Goal: Find specific page/section: Find specific page/section

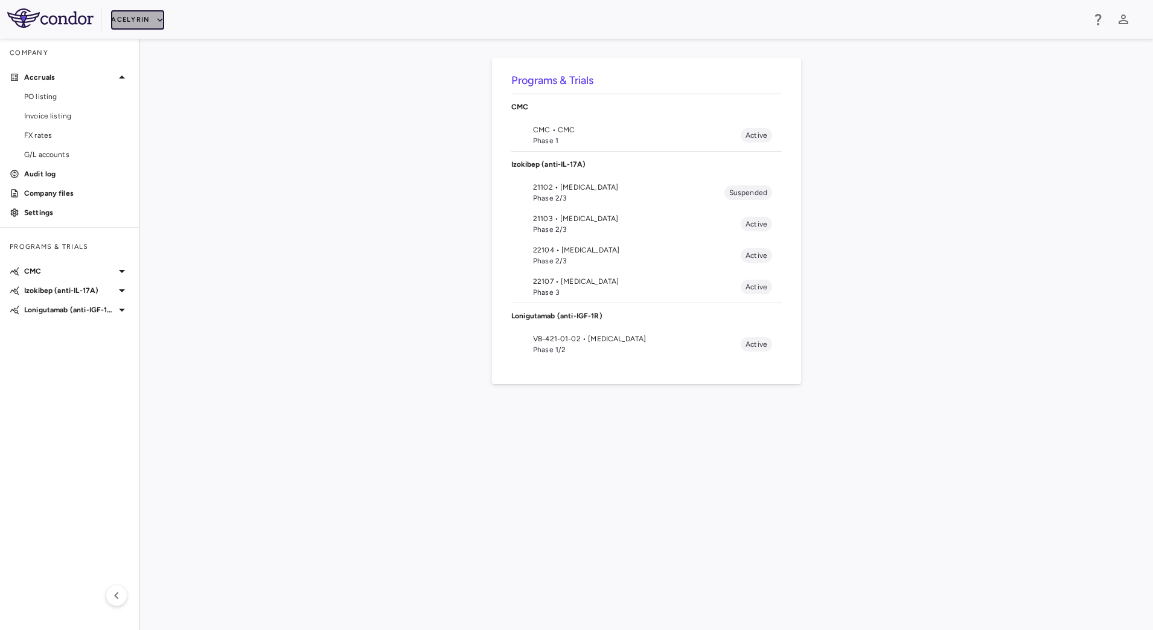
click at [153, 16] on button "Acelyrin" at bounding box center [137, 19] width 53 height 19
click at [162, 117] on li "BridgeBio, Inc." at bounding box center [161, 116] width 101 height 18
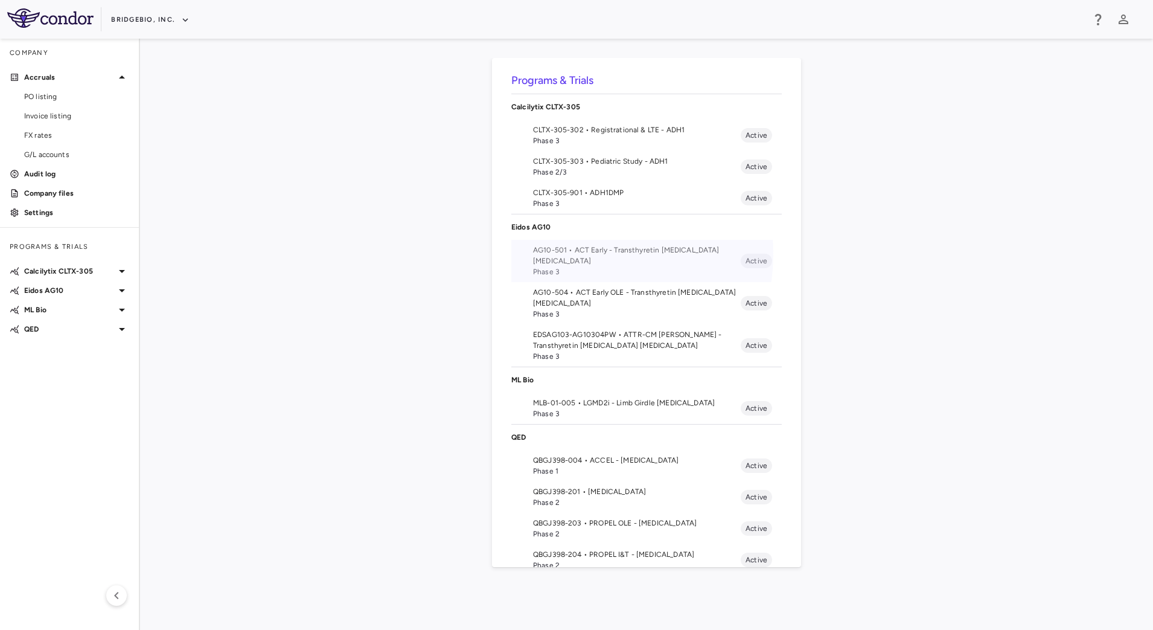
click at [579, 253] on span "AG10-501 • ACT Early - Transthyretin [MEDICAL_DATA] [MEDICAL_DATA]" at bounding box center [637, 255] width 208 height 22
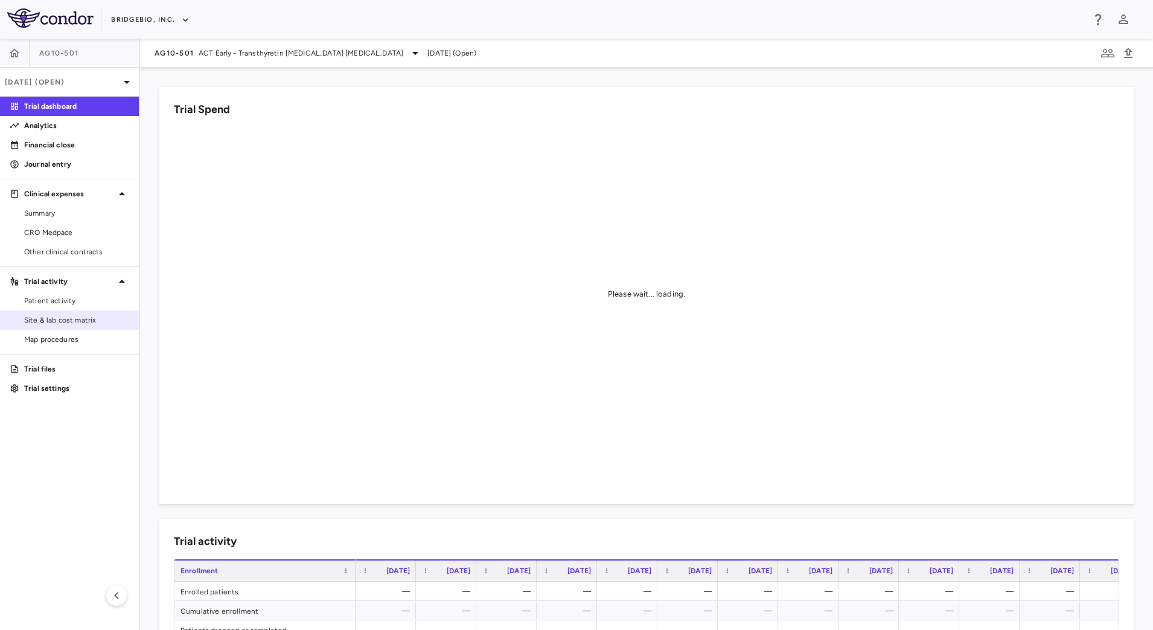
drag, startPoint x: 75, startPoint y: 320, endPoint x: 104, endPoint y: 315, distance: 29.4
click at [75, 320] on span "Site & lab cost matrix" at bounding box center [76, 319] width 105 height 11
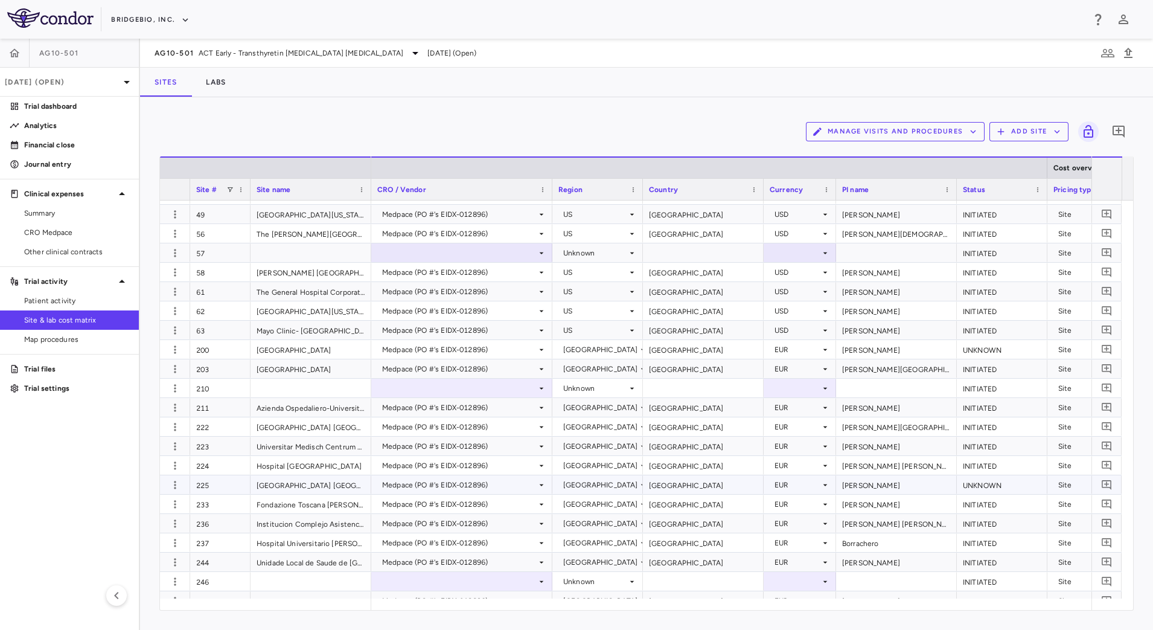
scroll to position [287, 0]
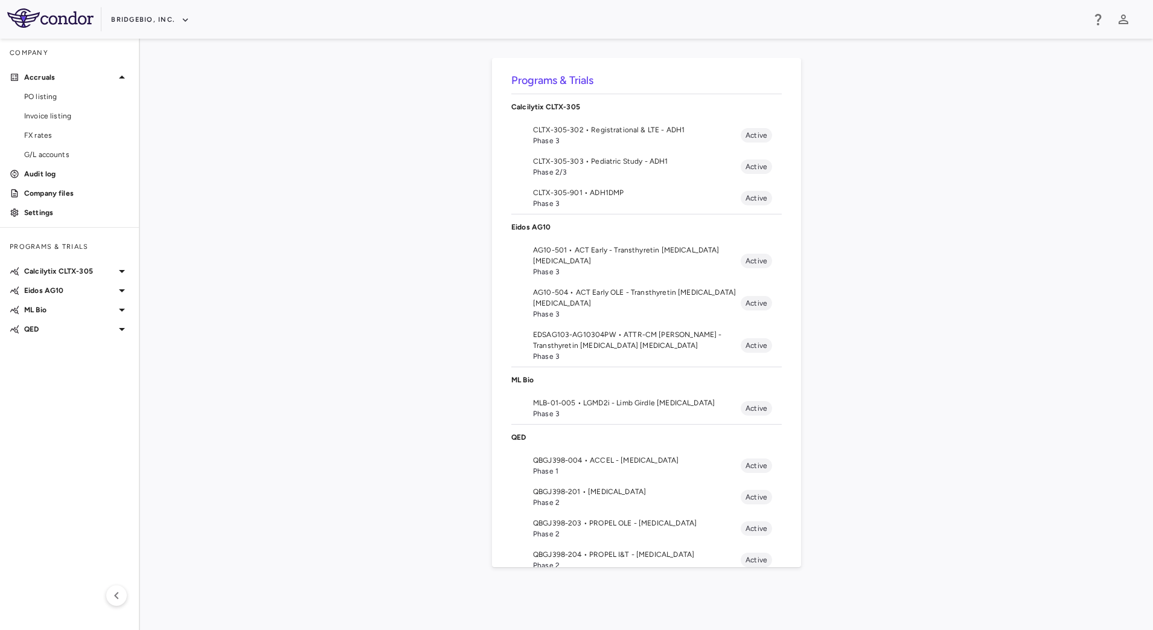
click at [585, 460] on span "QBGJ398-004 • ACCEL - [MEDICAL_DATA]" at bounding box center [637, 459] width 208 height 11
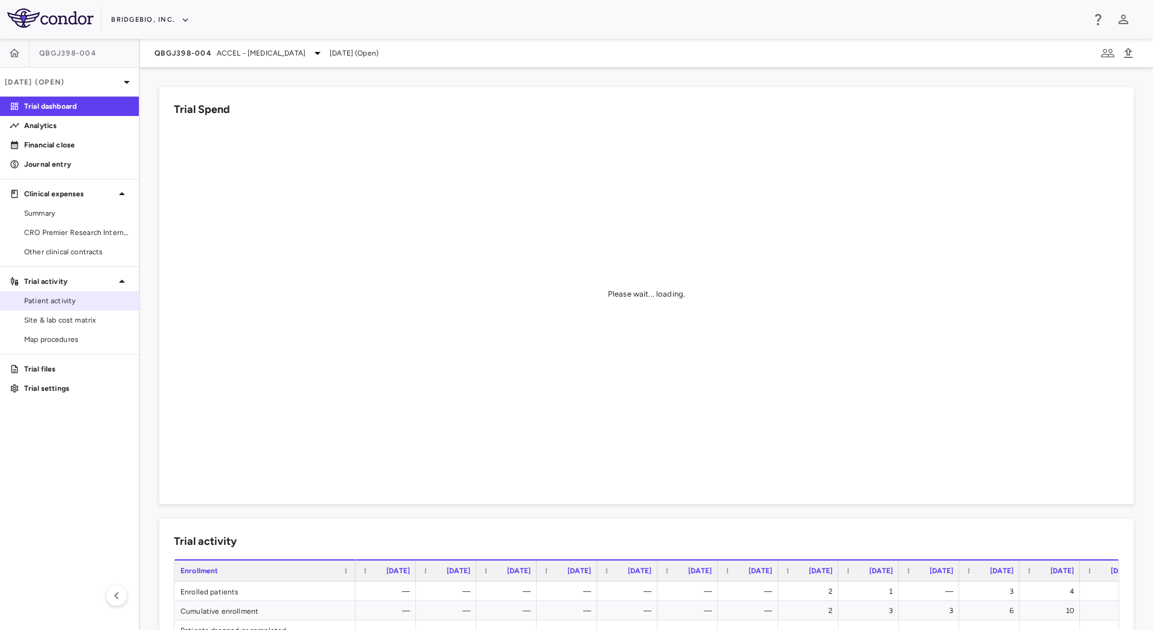
drag, startPoint x: 61, startPoint y: 304, endPoint x: 93, endPoint y: 298, distance: 32.7
click at [61, 304] on span "Patient activity" at bounding box center [76, 300] width 105 height 11
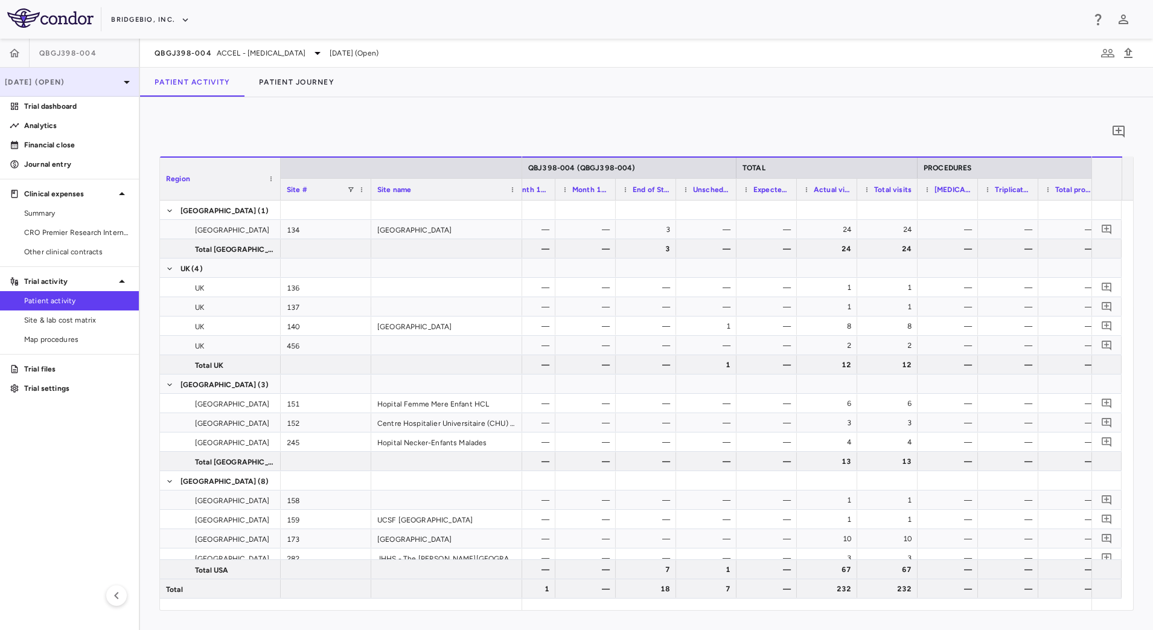
click at [100, 82] on p "[DATE] (Open)" at bounding box center [62, 82] width 115 height 11
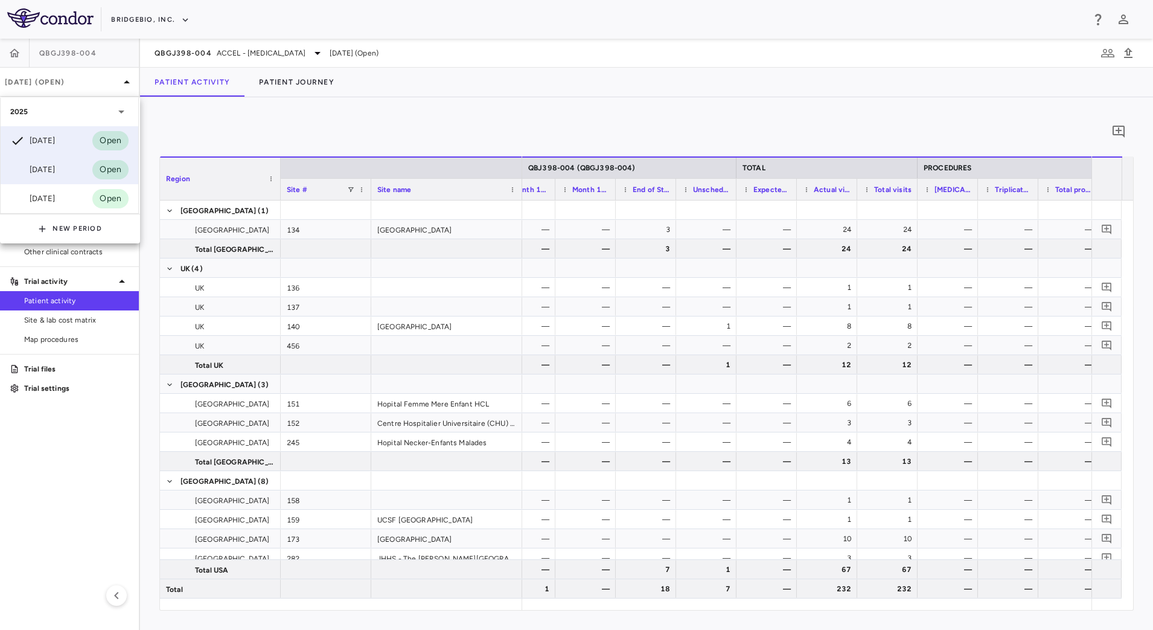
click at [55, 168] on div "Jun 2025" at bounding box center [32, 169] width 45 height 14
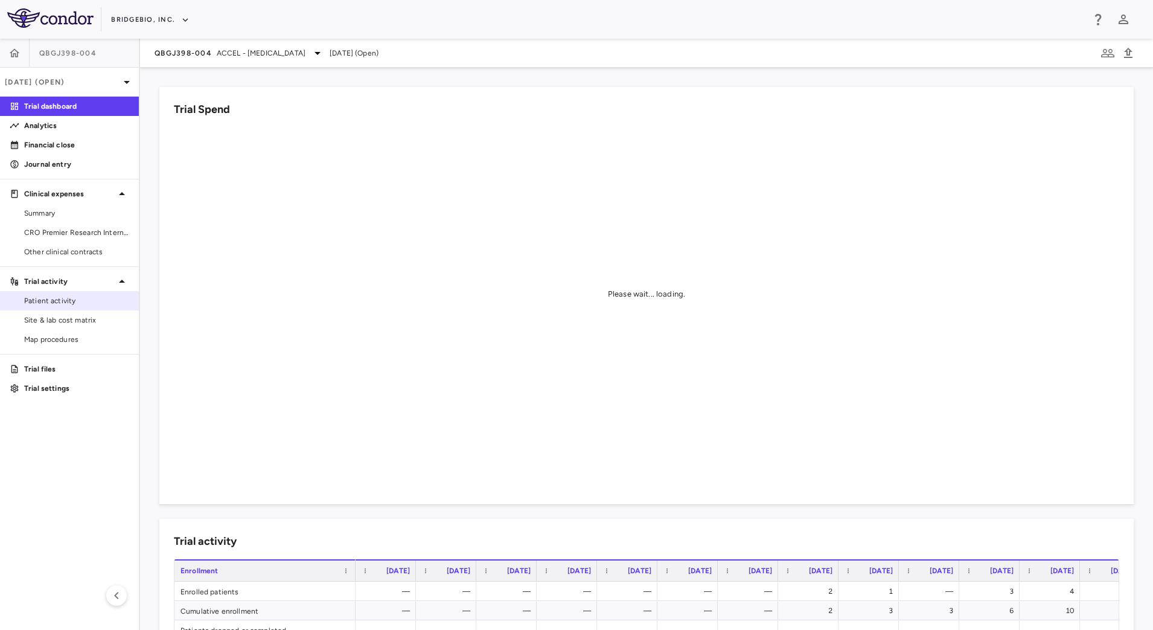
click at [68, 304] on span "Patient activity" at bounding box center [76, 300] width 105 height 11
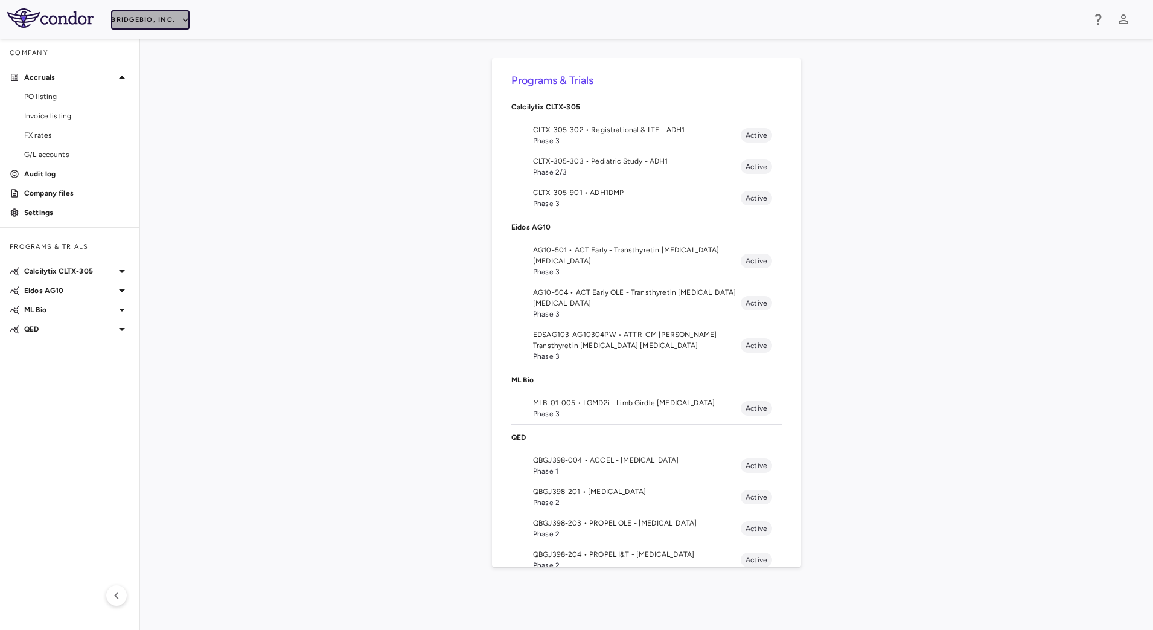
click at [165, 20] on button "BridgeBio, Inc." at bounding box center [150, 19] width 78 height 19
click at [153, 45] on li "Acelyrin" at bounding box center [161, 43] width 101 height 18
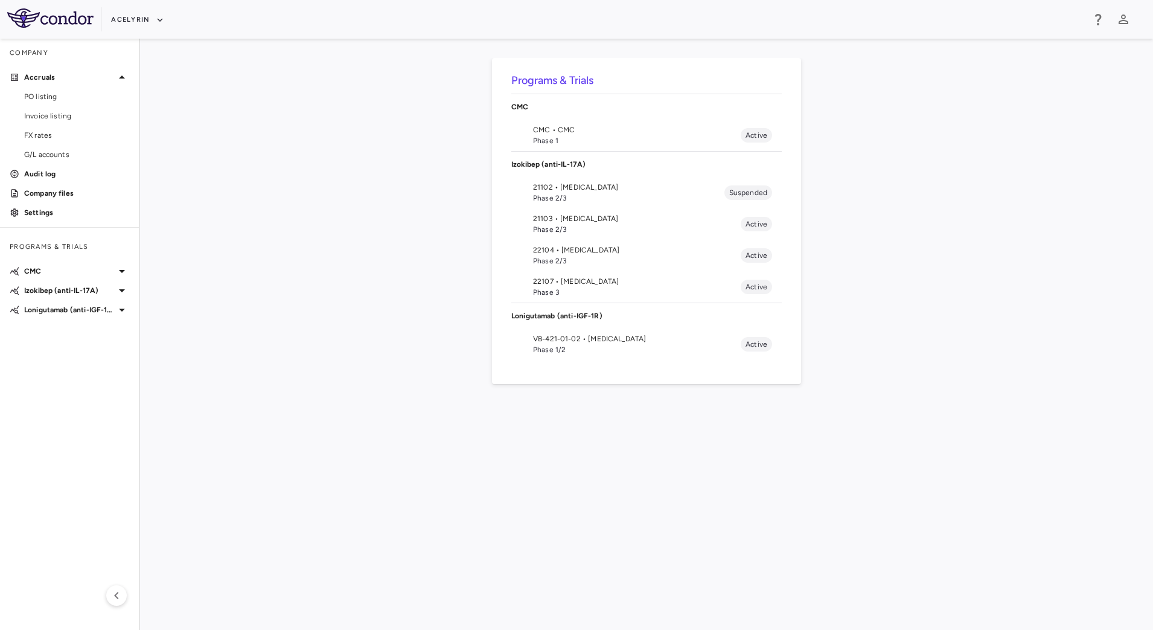
click at [543, 226] on span "Phase 2/3" at bounding box center [637, 229] width 208 height 11
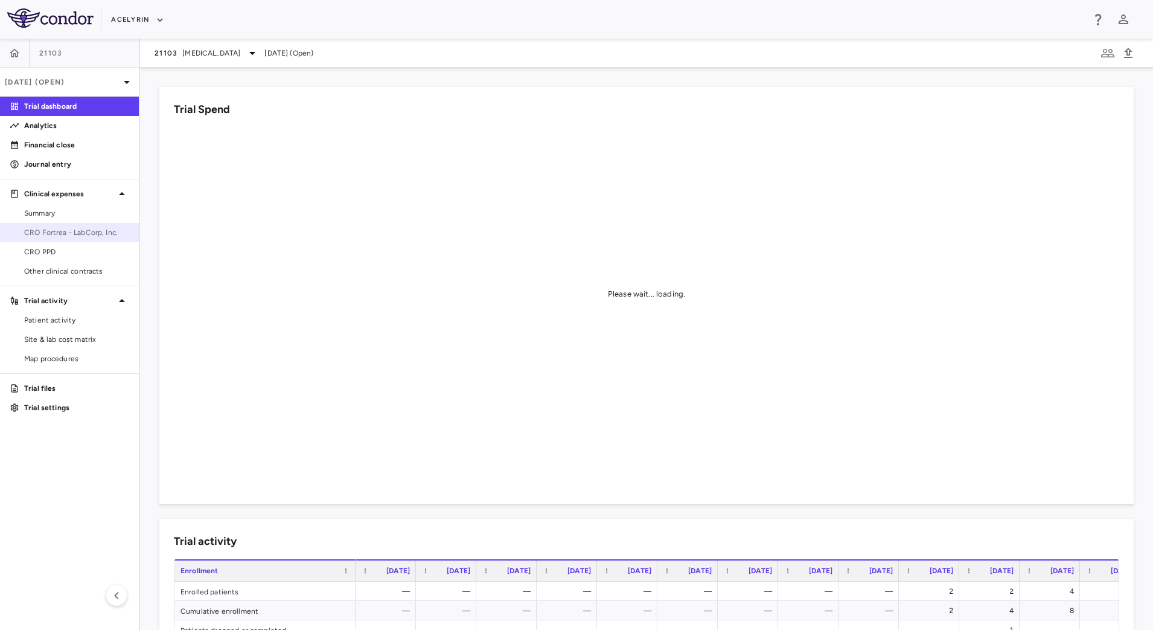
click at [78, 228] on span "CRO Fortrea - LabCorp, Inc." at bounding box center [76, 232] width 105 height 11
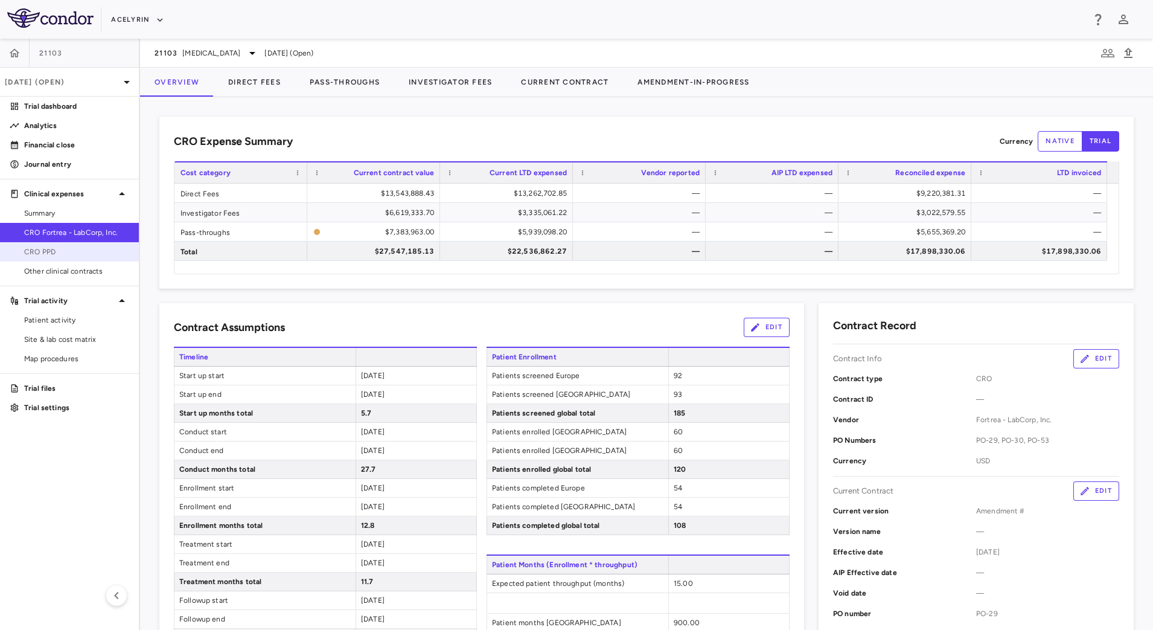
click at [60, 253] on span "CRO PPD" at bounding box center [76, 251] width 105 height 11
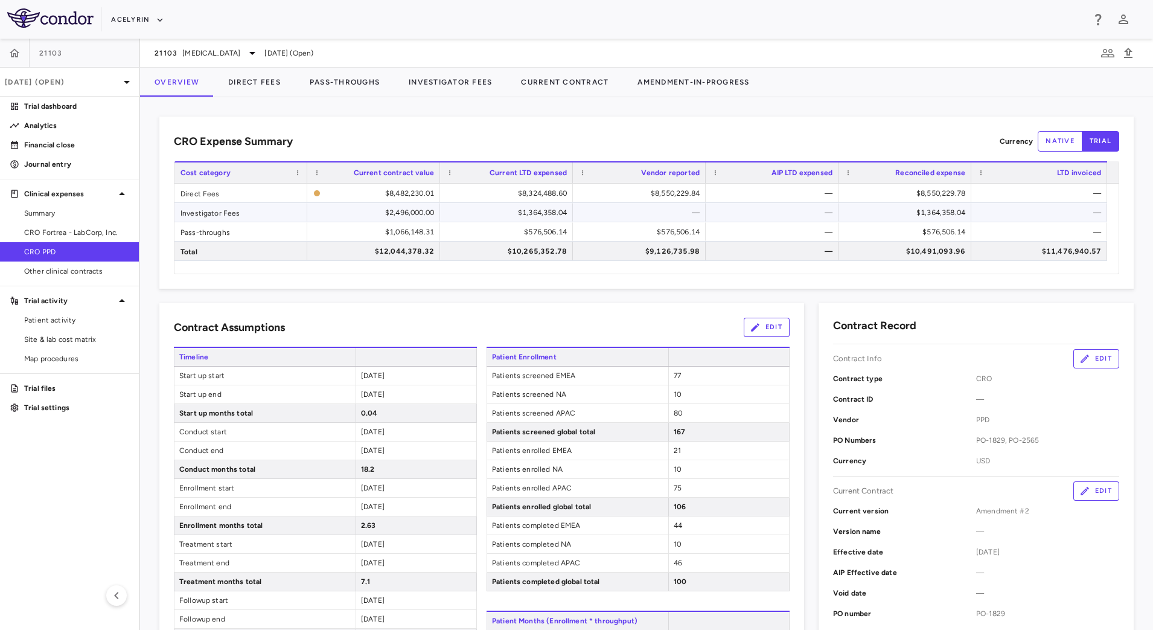
click at [919, 213] on div "$1,364,358.04" at bounding box center [907, 212] width 116 height 19
click at [444, 82] on button "Investigator Fees" at bounding box center [450, 82] width 112 height 29
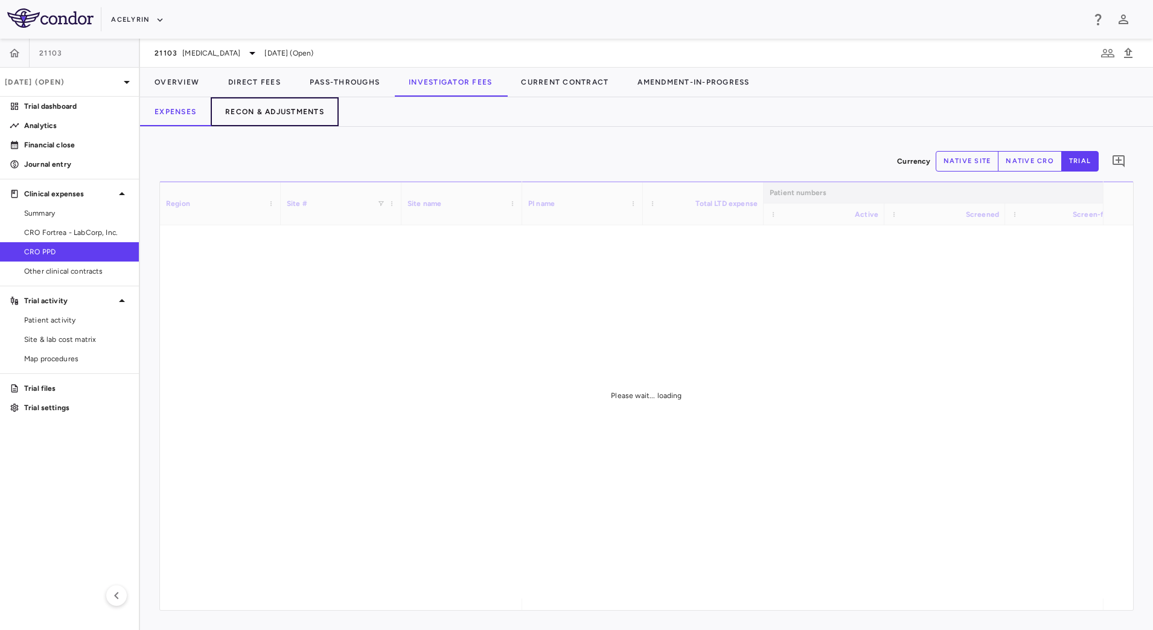
click at [301, 115] on button "Recon & Adjustments" at bounding box center [275, 111] width 128 height 29
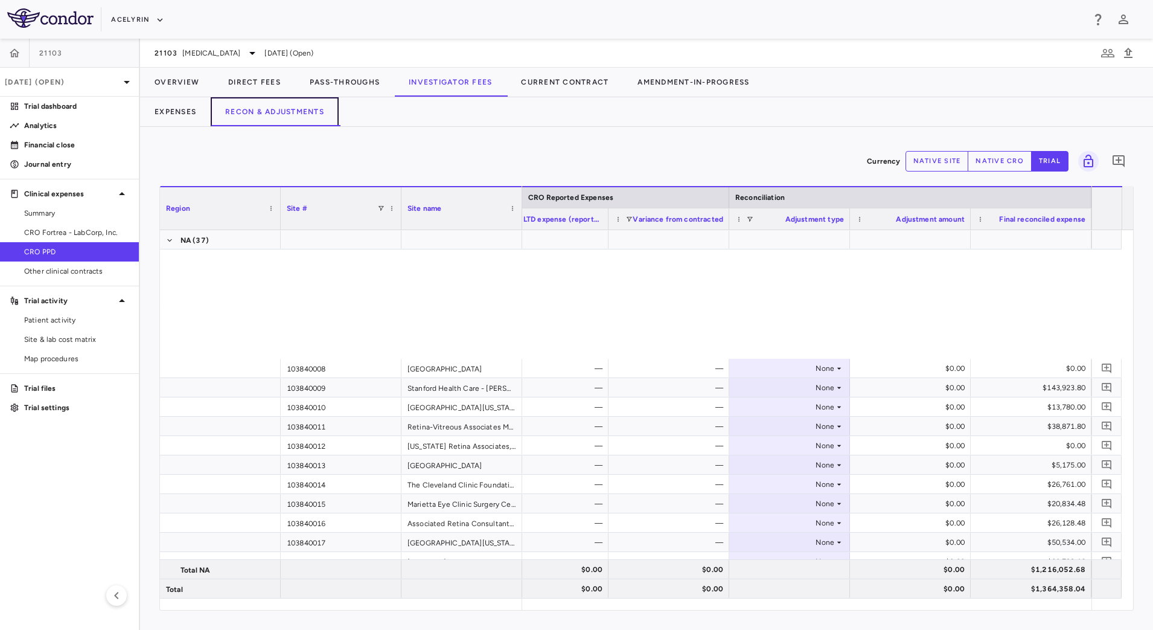
scroll to position [1138, 0]
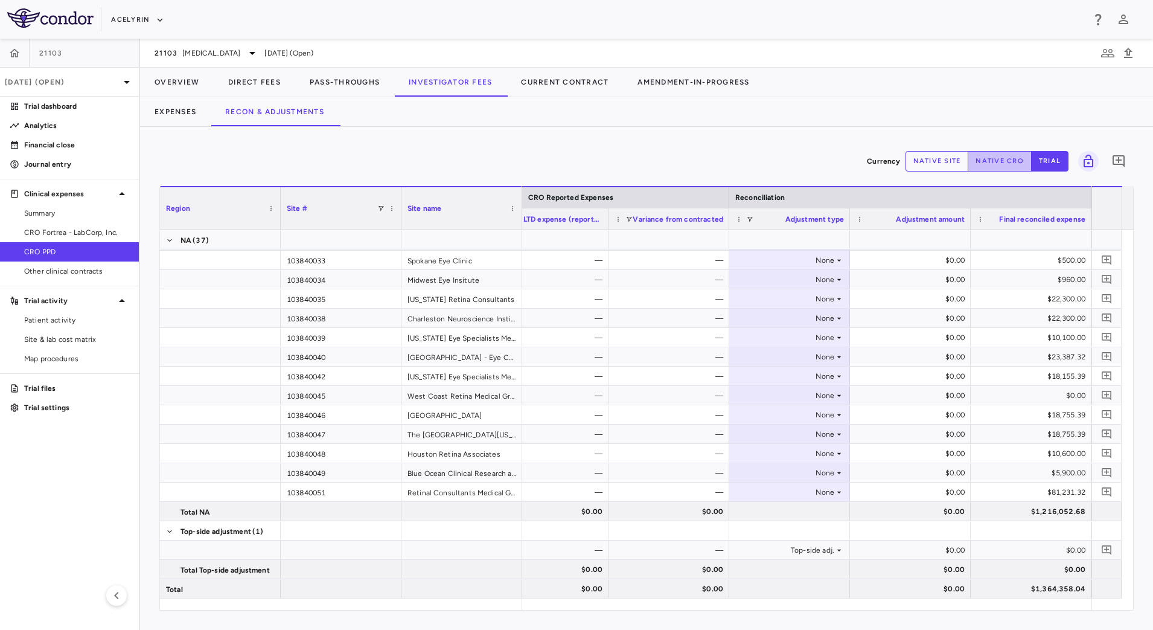
click at [996, 157] on button "native cro" at bounding box center [1000, 161] width 64 height 21
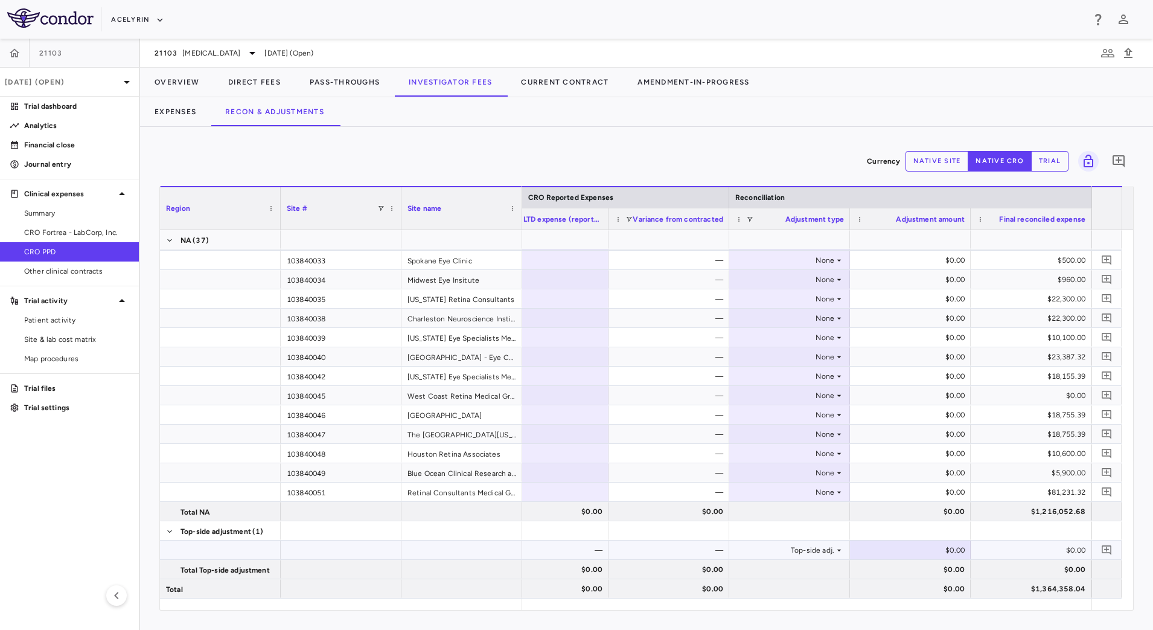
click at [917, 555] on div "$0.00" at bounding box center [913, 549] width 104 height 19
type input "**********"
click at [194, 80] on button "Overview" at bounding box center [177, 82] width 74 height 29
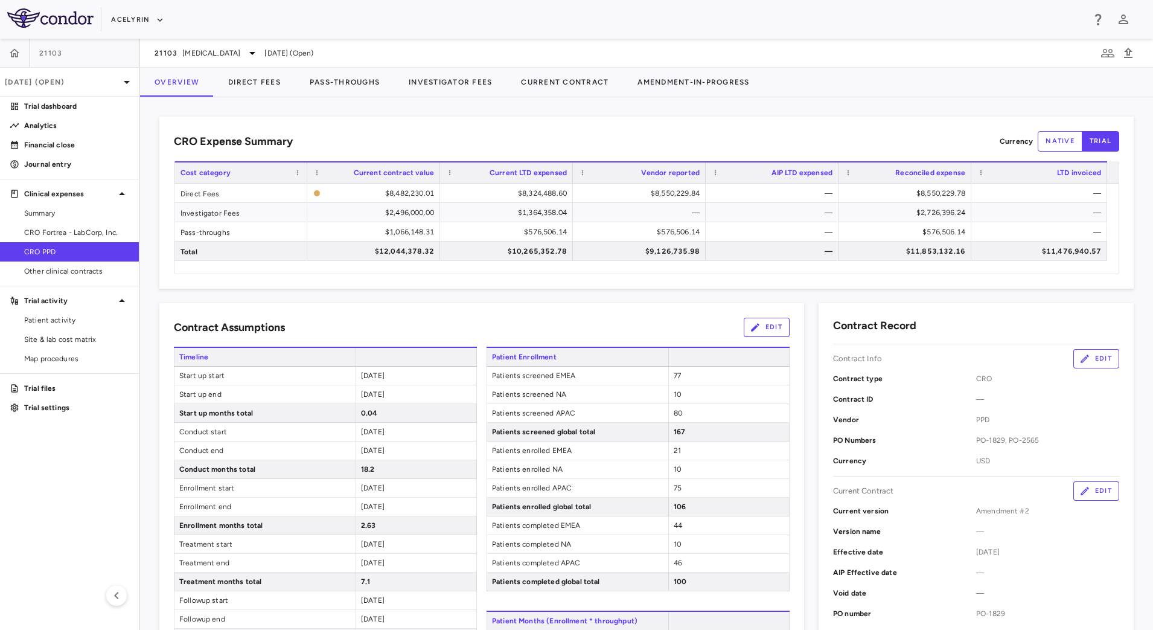
click at [586, 127] on div "CRO Expense Summary Currency native trial Drag here to set row groups Drag here…" at bounding box center [646, 202] width 974 height 172
drag, startPoint x: 51, startPoint y: 160, endPoint x: 98, endPoint y: 165, distance: 46.8
click at [51, 160] on p "Journal entry" at bounding box center [76, 164] width 105 height 11
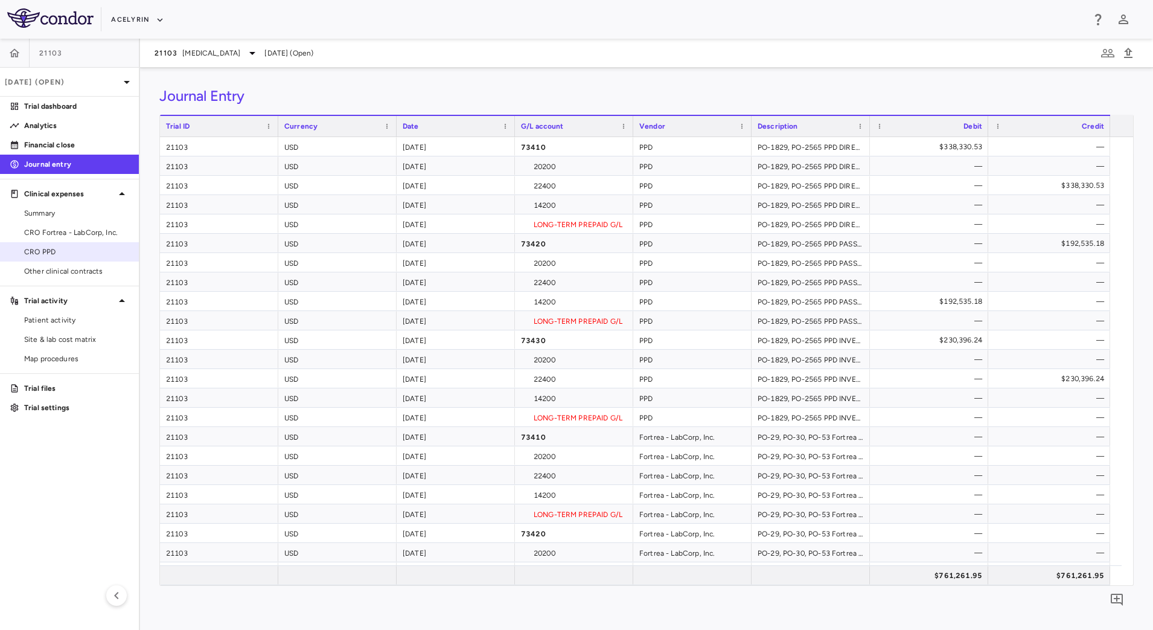
click at [59, 252] on span "CRO PPD" at bounding box center [76, 251] width 105 height 11
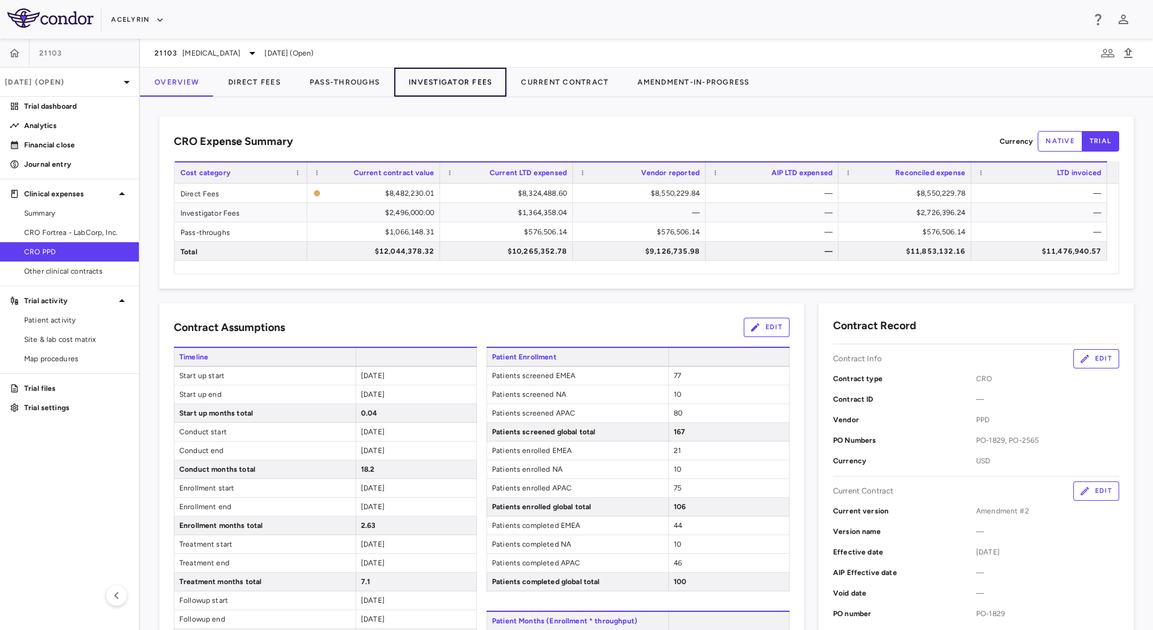
click at [448, 78] on button "Investigator Fees" at bounding box center [450, 82] width 112 height 29
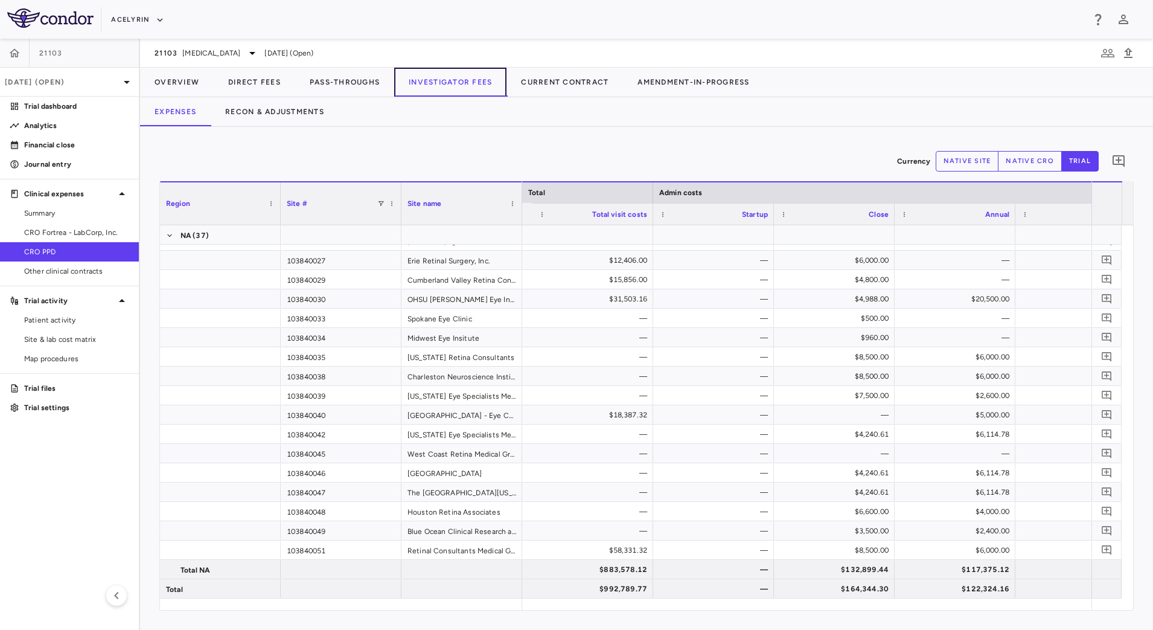
scroll to position [0, 7750]
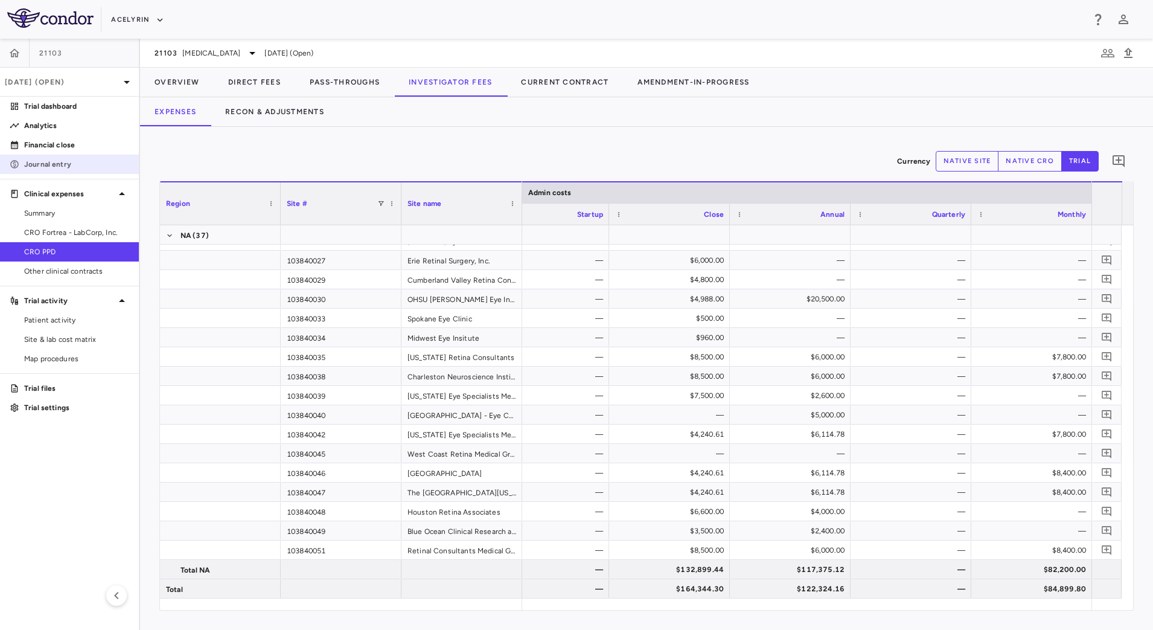
click at [94, 170] on link "Journal entry" at bounding box center [69, 164] width 139 height 18
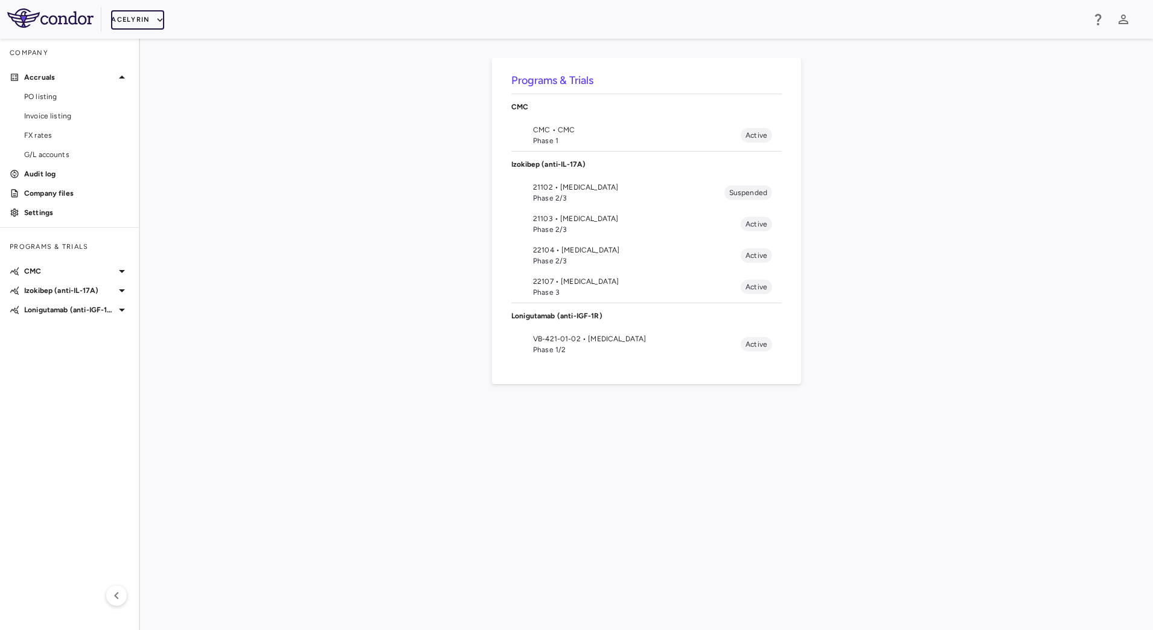
click at [162, 14] on icon "button" at bounding box center [160, 19] width 11 height 11
click at [538, 222] on div at bounding box center [576, 315] width 1153 height 630
click at [560, 224] on span "Phase 2/3" at bounding box center [637, 229] width 208 height 11
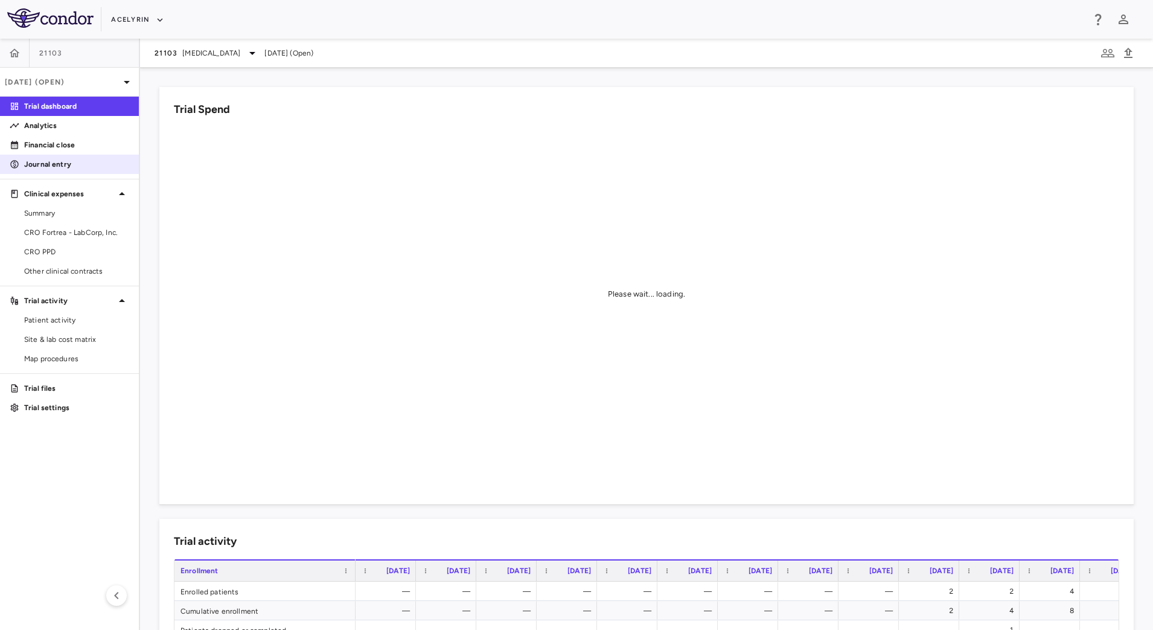
click at [64, 160] on p "Journal entry" at bounding box center [76, 164] width 105 height 11
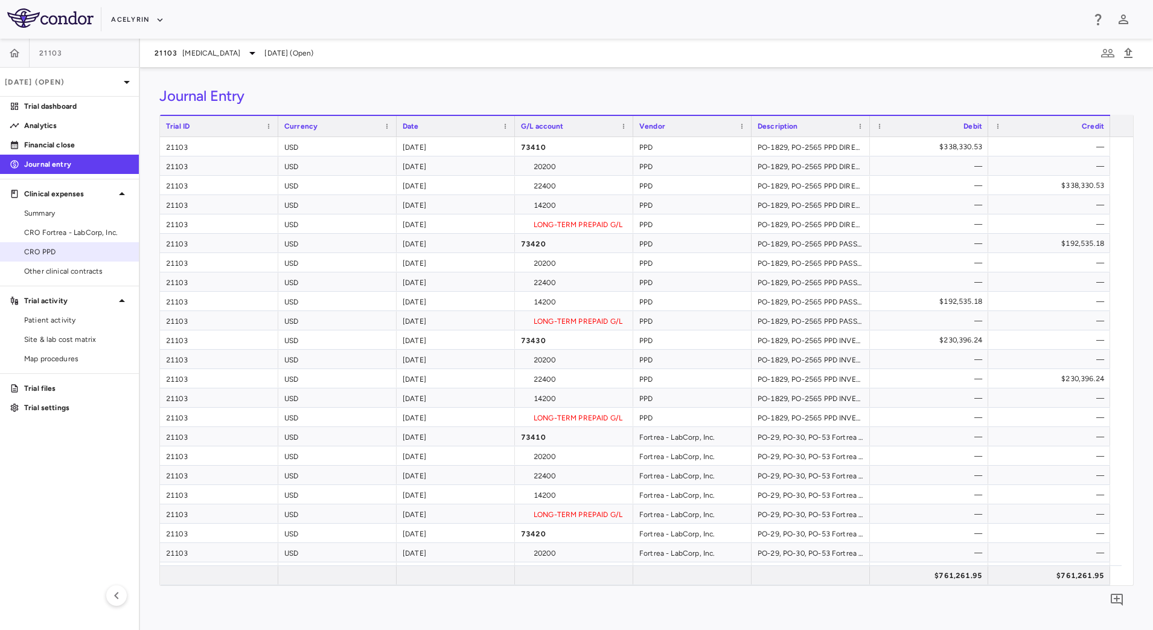
click at [66, 245] on link "CRO PPD" at bounding box center [69, 252] width 139 height 18
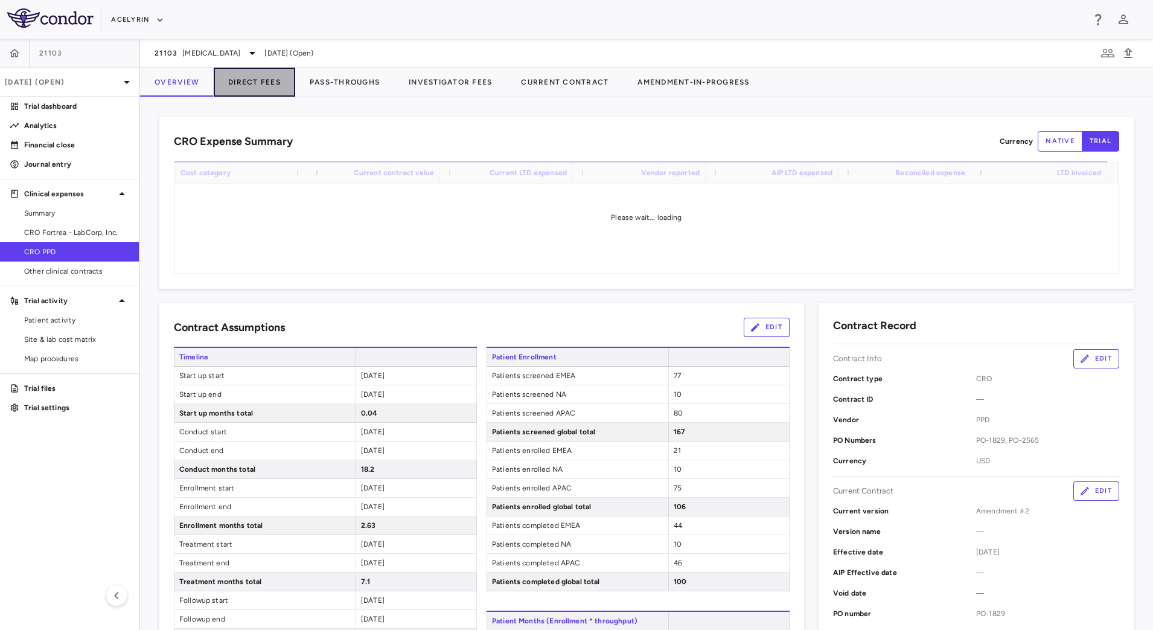
click at [258, 86] on button "Direct Fees" at bounding box center [254, 82] width 81 height 29
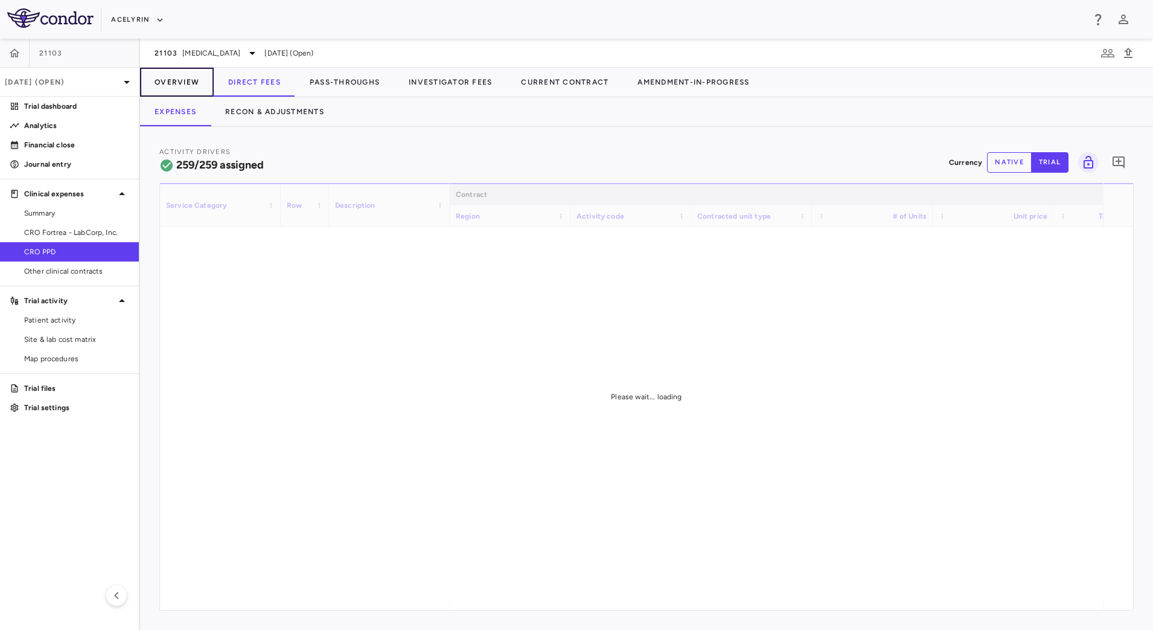
click at [184, 75] on button "Overview" at bounding box center [177, 82] width 74 height 29
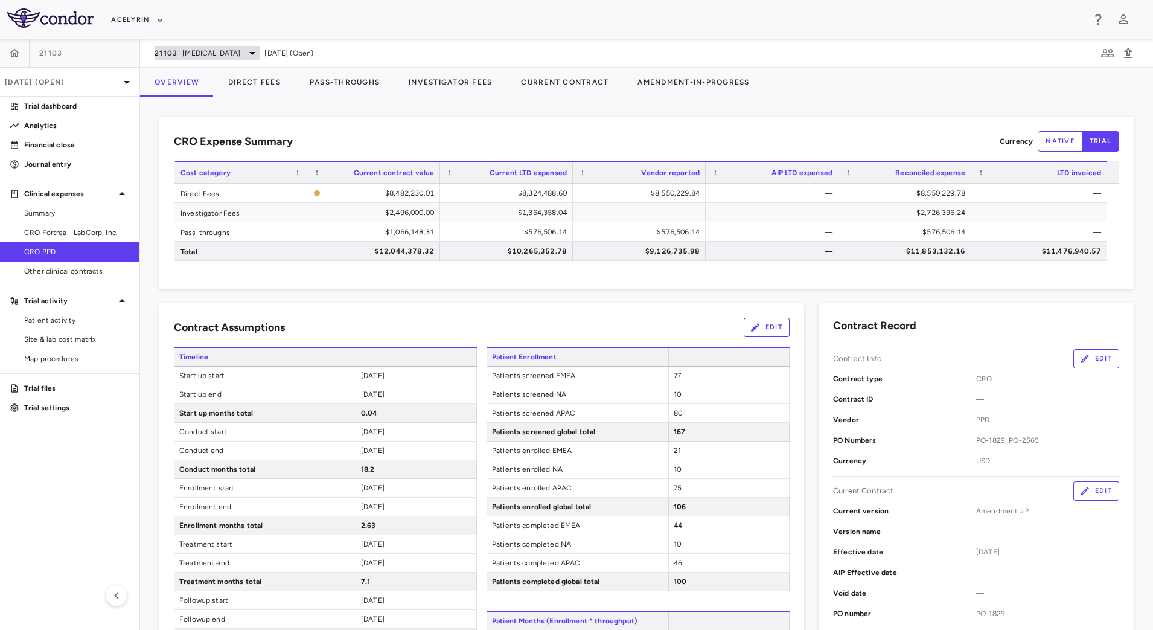
click at [186, 53] on span "[MEDICAL_DATA]" at bounding box center [211, 53] width 58 height 11
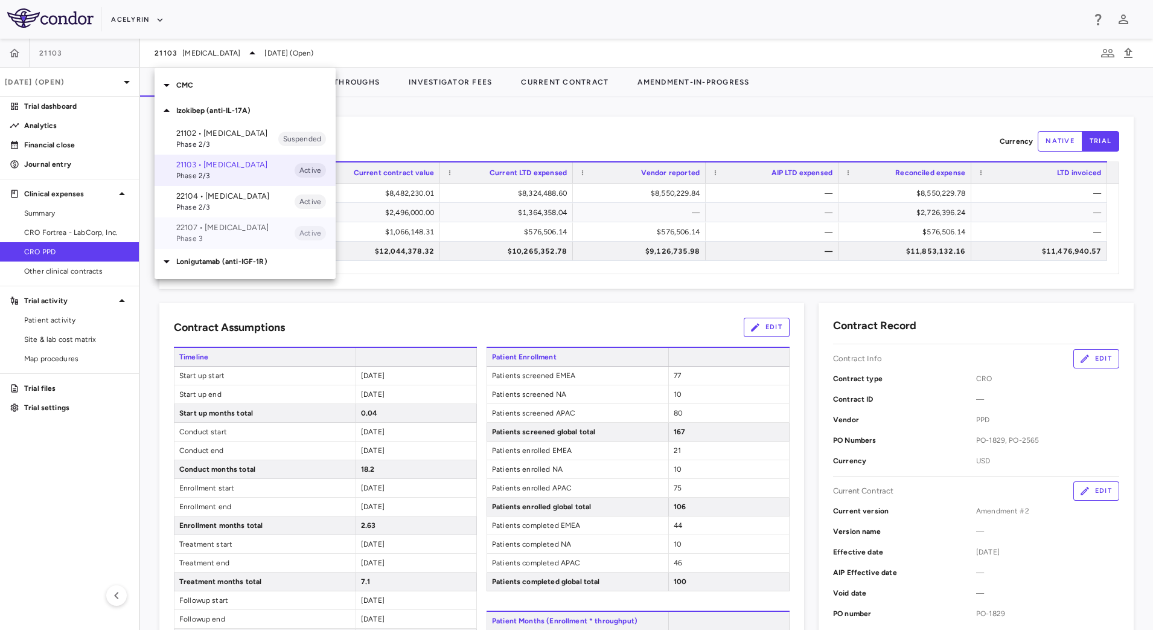
click at [187, 233] on p "22107 • [MEDICAL_DATA]" at bounding box center [235, 227] width 118 height 11
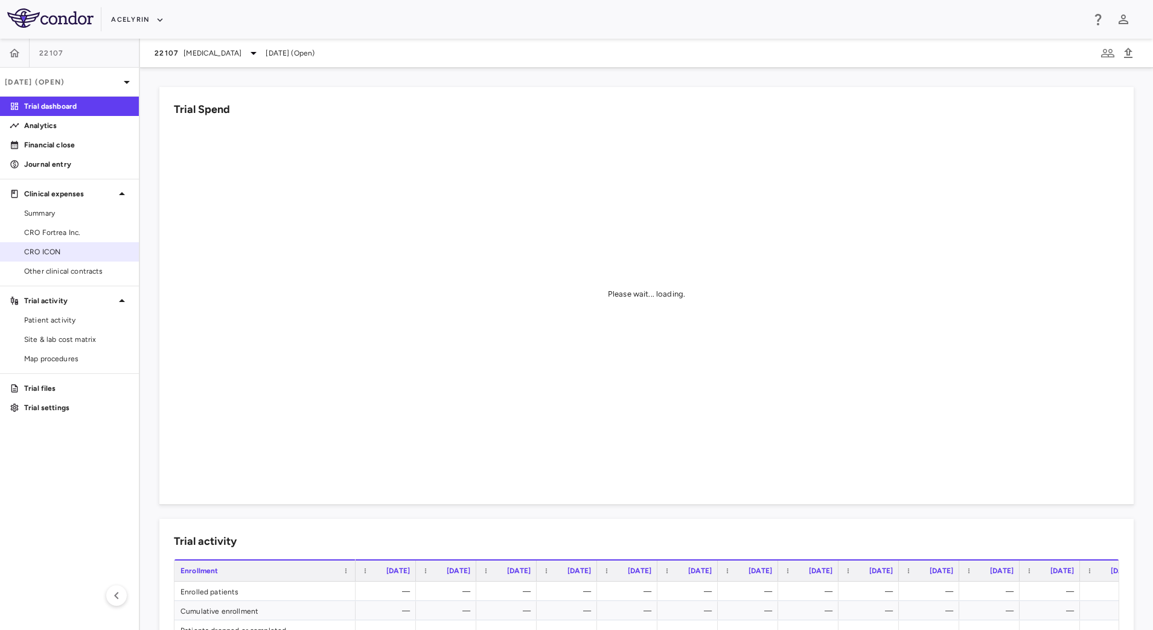
click at [46, 258] on link "CRO ICON" at bounding box center [69, 252] width 139 height 18
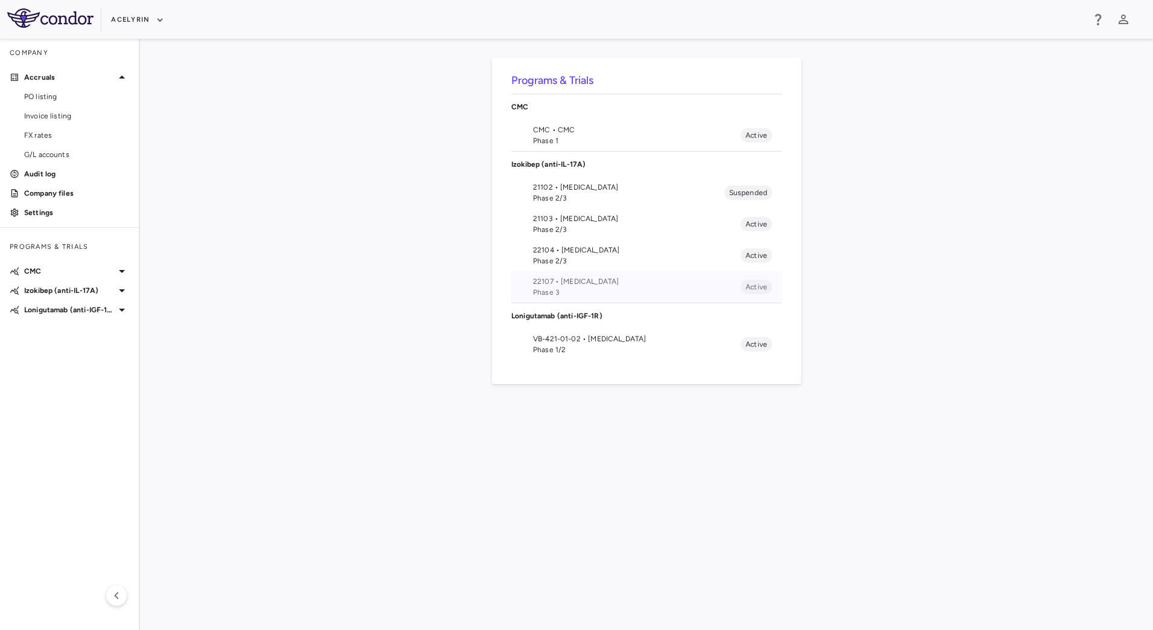
click at [590, 287] on span "Phase 3" at bounding box center [637, 292] width 208 height 11
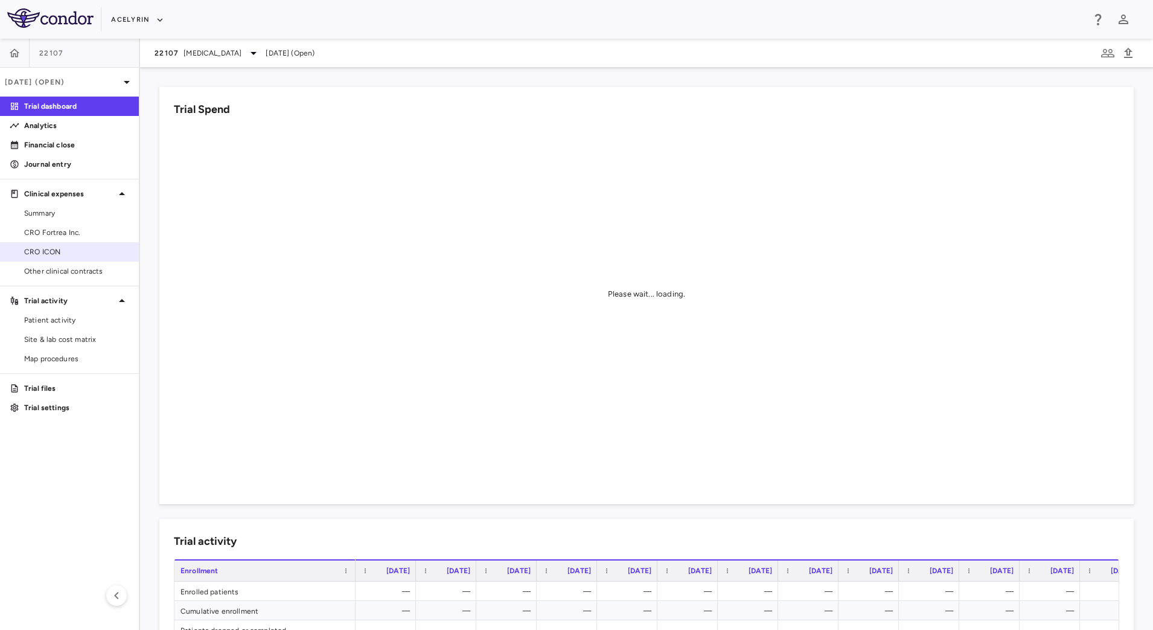
drag, startPoint x: 49, startPoint y: 238, endPoint x: 81, endPoint y: 243, distance: 32.4
click at [49, 238] on link "CRO Fortrea Inc." at bounding box center [69, 232] width 139 height 18
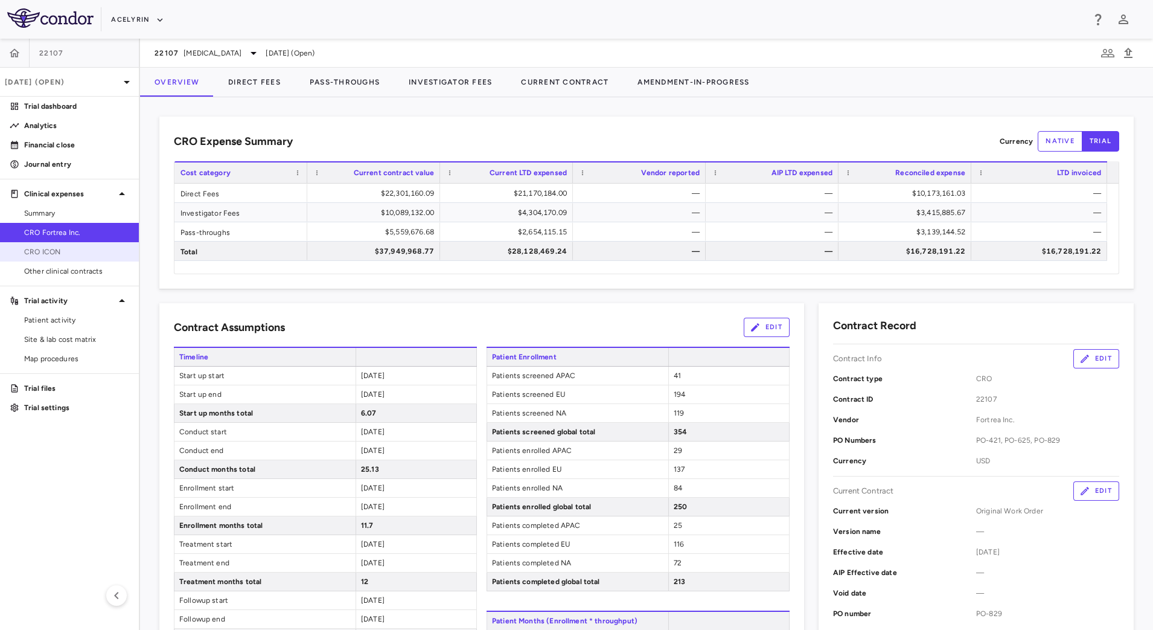
drag, startPoint x: 99, startPoint y: 252, endPoint x: 130, endPoint y: 256, distance: 31.6
click at [99, 252] on span "CRO ICON" at bounding box center [76, 251] width 105 height 11
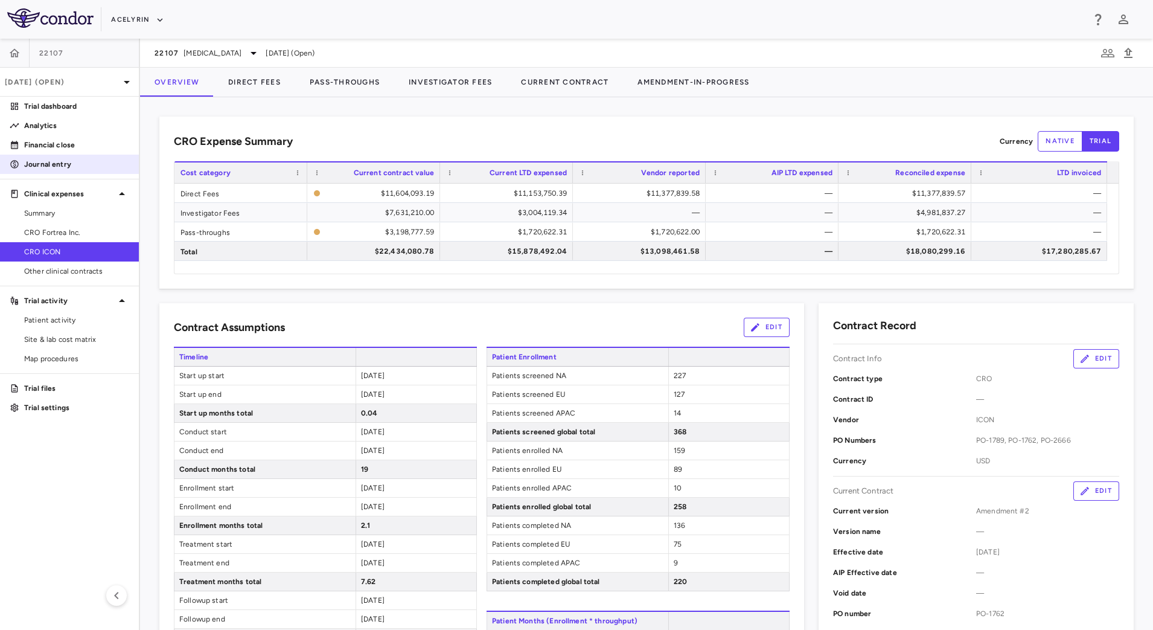
drag, startPoint x: 30, startPoint y: 161, endPoint x: 46, endPoint y: 161, distance: 16.9
click at [30, 161] on p "Journal entry" at bounding box center [76, 164] width 105 height 11
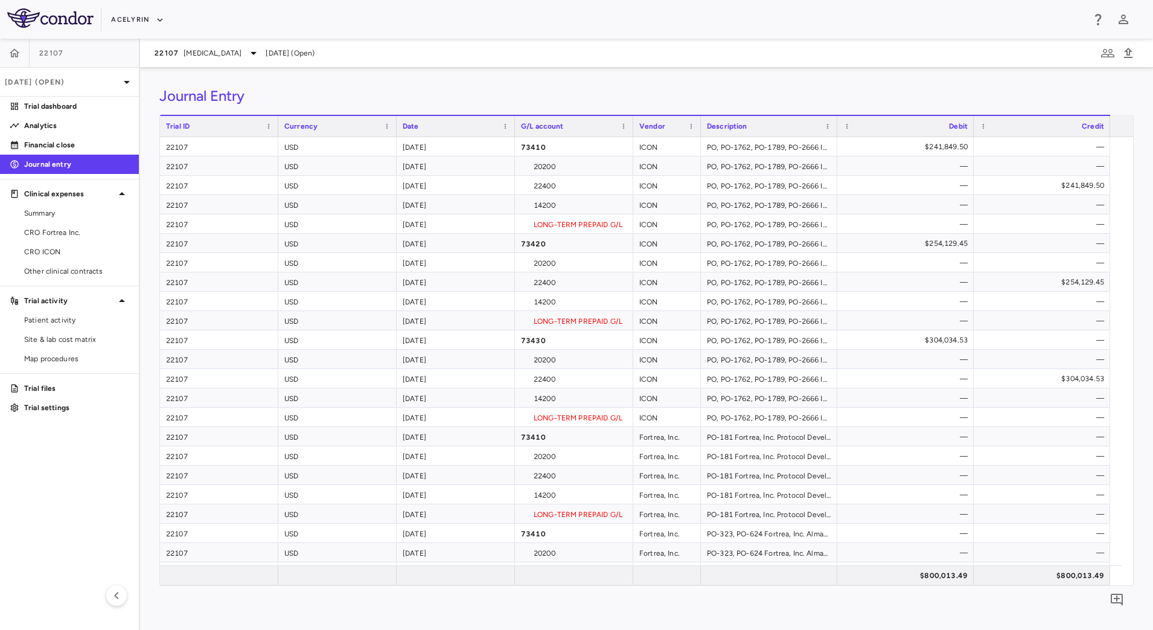
drag, startPoint x: 751, startPoint y: 121, endPoint x: 700, endPoint y: 120, distance: 51.3
click at [700, 120] on div at bounding box center [700, 126] width 5 height 21
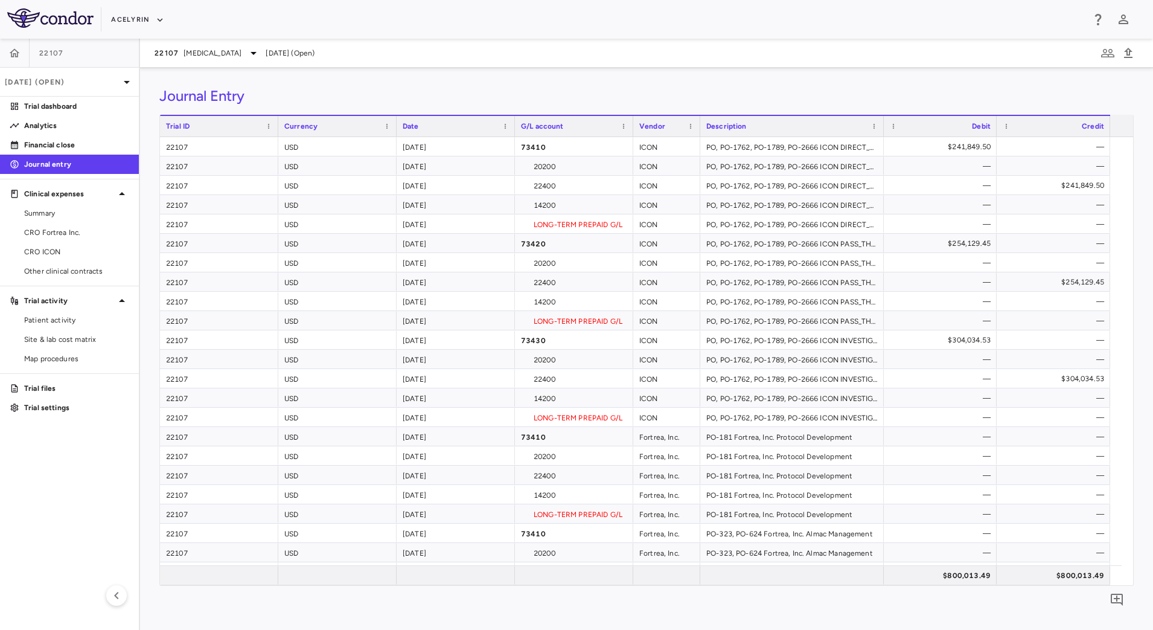
drag, startPoint x: 835, startPoint y: 120, endPoint x: 883, endPoint y: 132, distance: 49.2
click at [883, 132] on div at bounding box center [883, 126] width 5 height 21
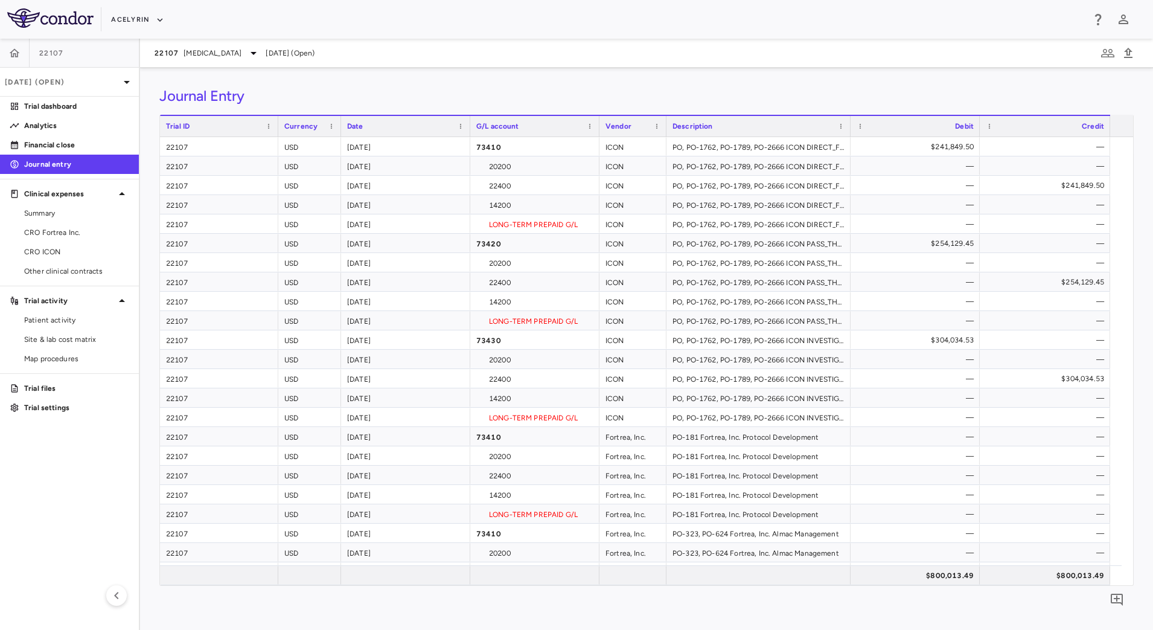
drag, startPoint x: 395, startPoint y: 121, endPoint x: 339, endPoint y: 121, distance: 55.5
click at [339, 121] on div at bounding box center [340, 126] width 5 height 21
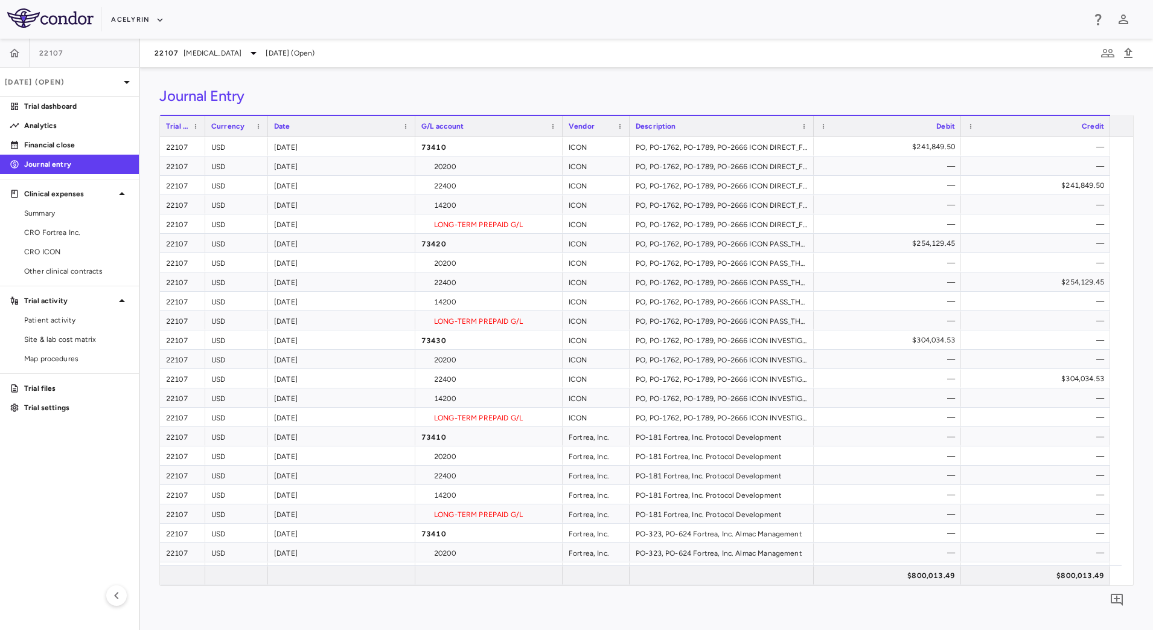
drag, startPoint x: 277, startPoint y: 124, endPoint x: 204, endPoint y: 122, distance: 73.1
click at [204, 122] on div at bounding box center [204, 126] width 5 height 21
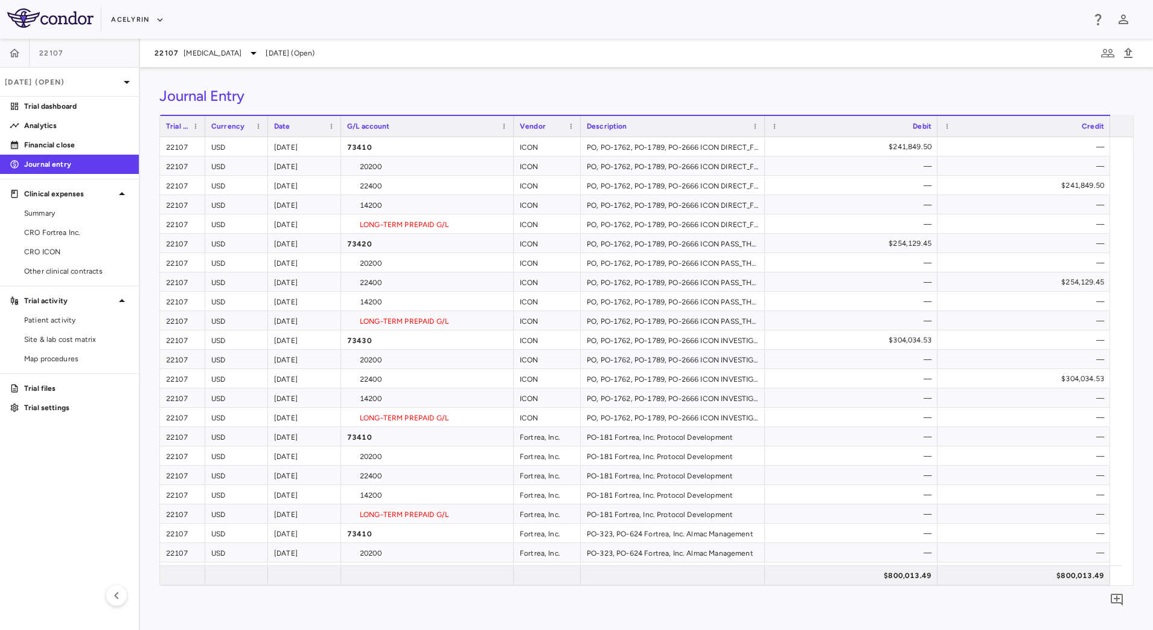
drag, startPoint x: 414, startPoint y: 119, endPoint x: 340, endPoint y: 124, distance: 74.4
click at [340, 124] on div at bounding box center [340, 126] width 5 height 21
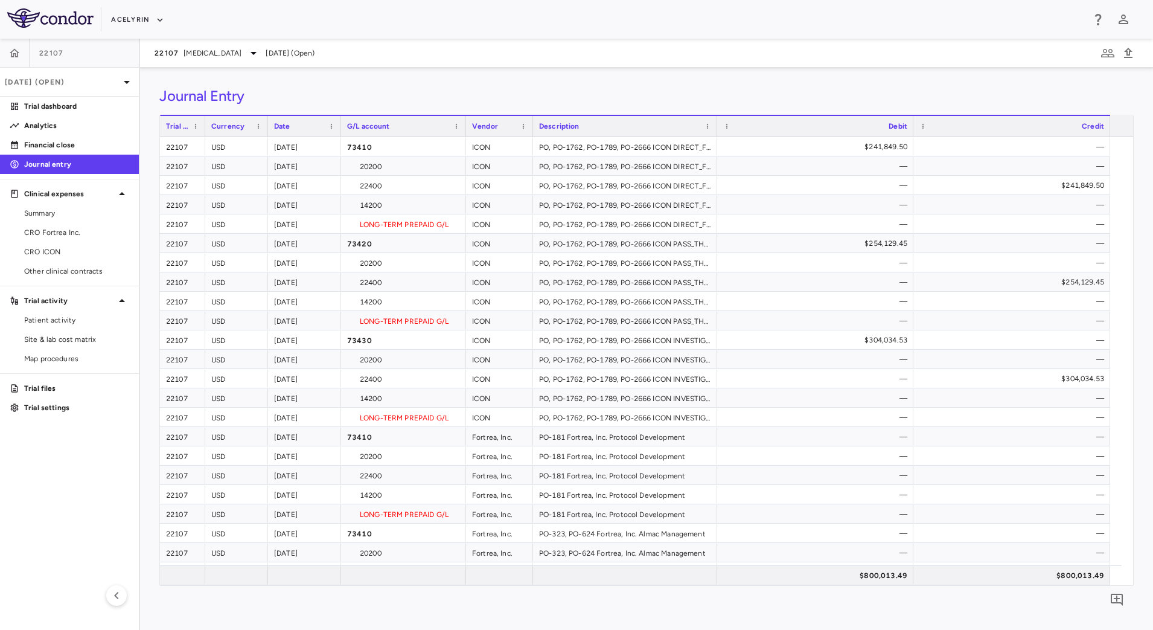
drag, startPoint x: 511, startPoint y: 120, endPoint x: 460, endPoint y: 126, distance: 51.7
click at [463, 126] on div at bounding box center [465, 126] width 5 height 21
drag, startPoint x: 713, startPoint y: 121, endPoint x: 760, endPoint y: 129, distance: 47.7
click at [760, 129] on div at bounding box center [759, 126] width 5 height 21
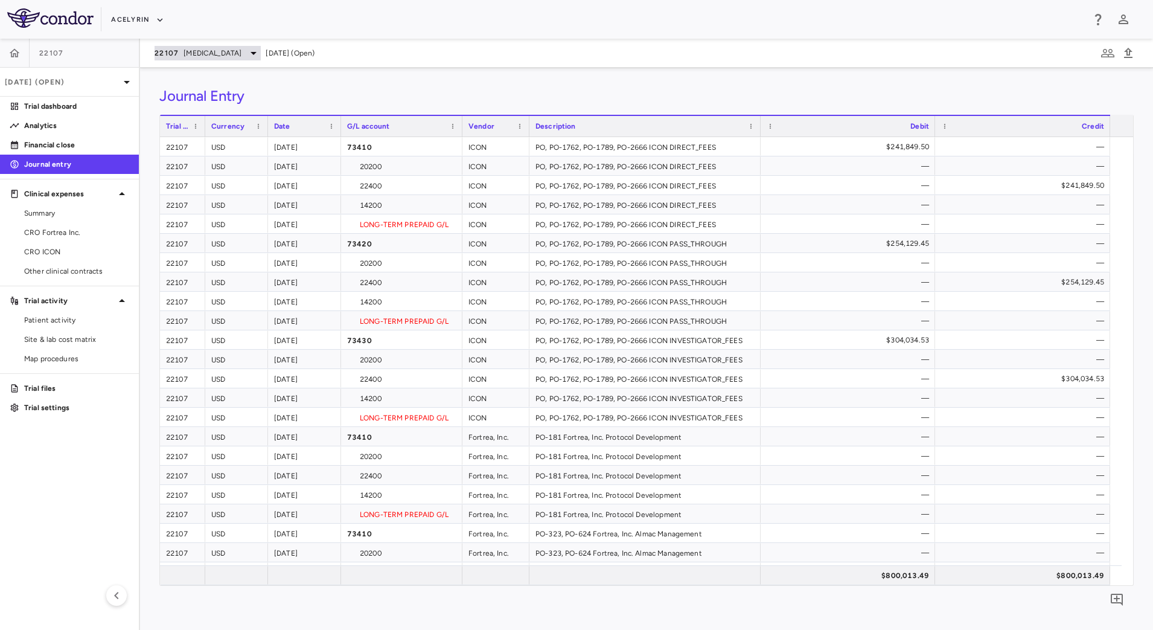
click at [229, 57] on span "[MEDICAL_DATA]" at bounding box center [212, 53] width 58 height 11
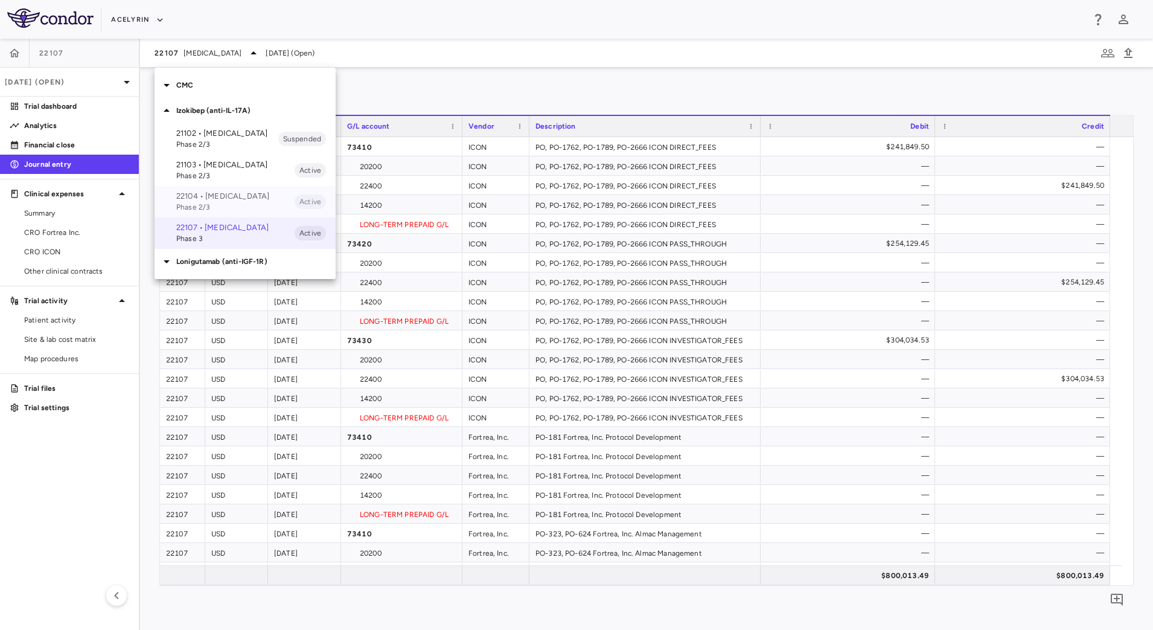
click at [191, 202] on p "22104 • [MEDICAL_DATA]" at bounding box center [235, 196] width 118 height 11
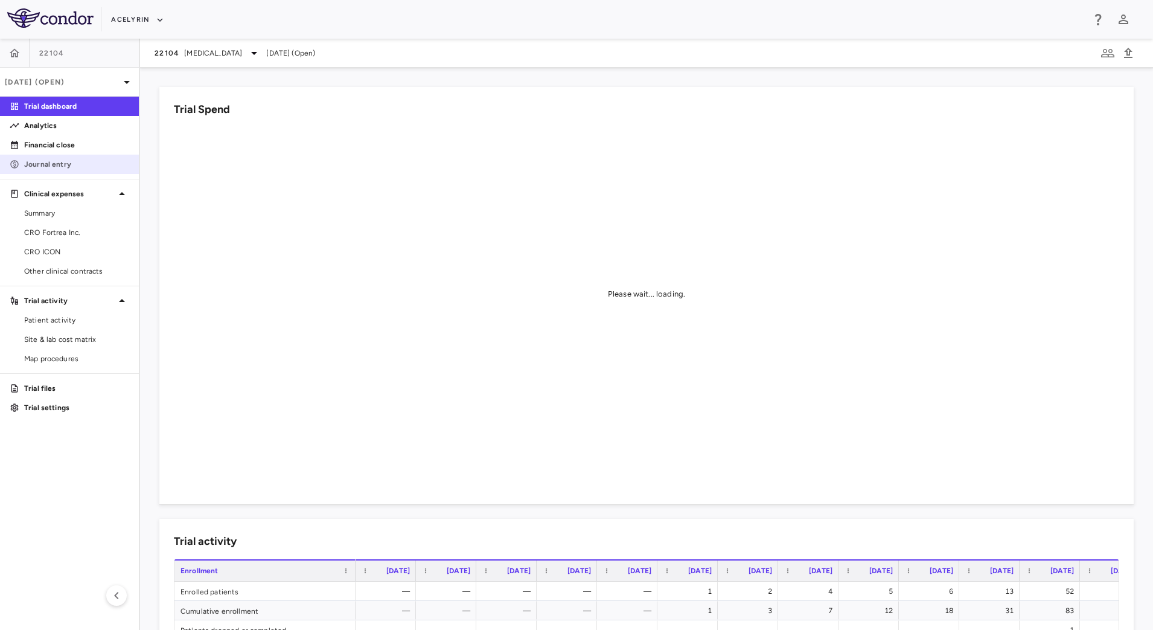
click at [88, 169] on p "Journal entry" at bounding box center [76, 164] width 105 height 11
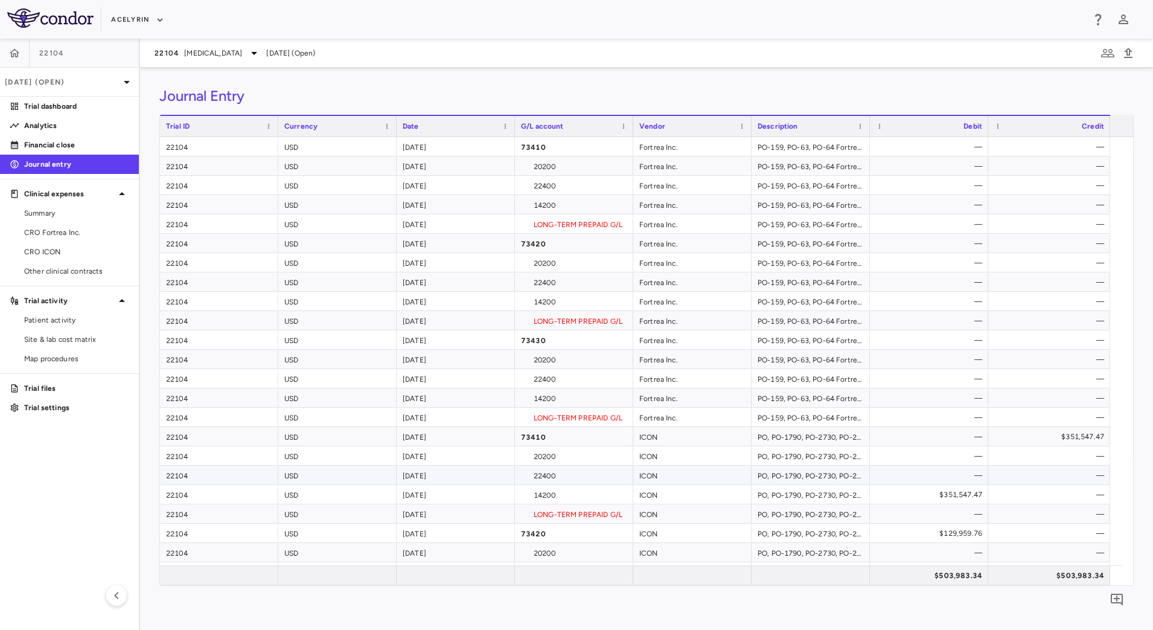
scroll to position [247, 0]
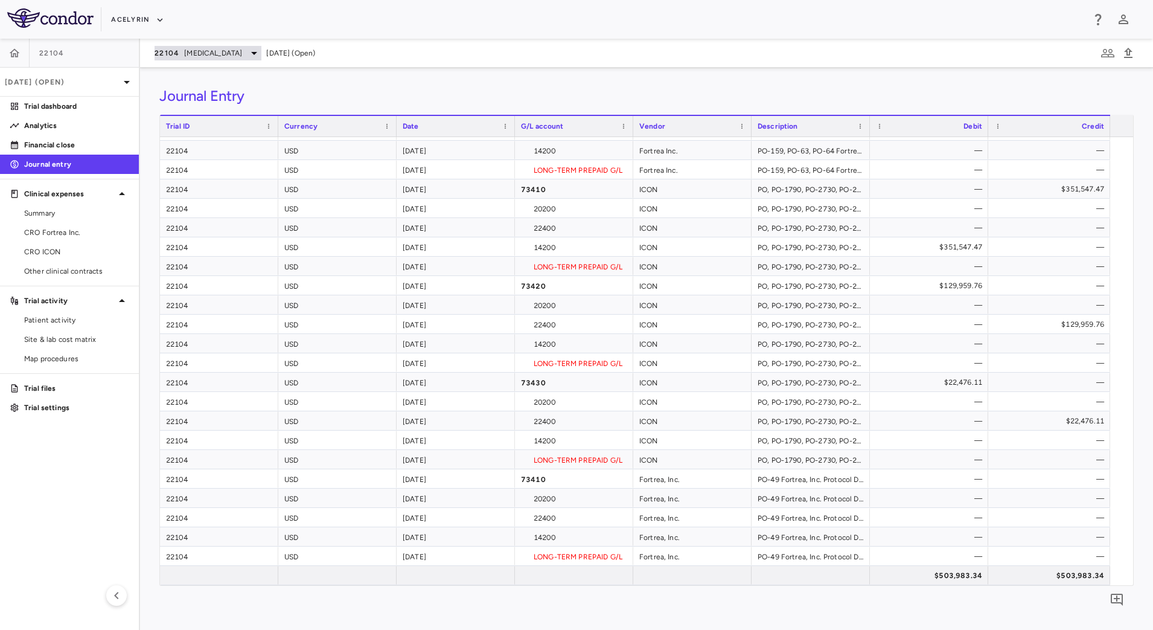
click at [206, 53] on span "[MEDICAL_DATA]" at bounding box center [213, 53] width 58 height 11
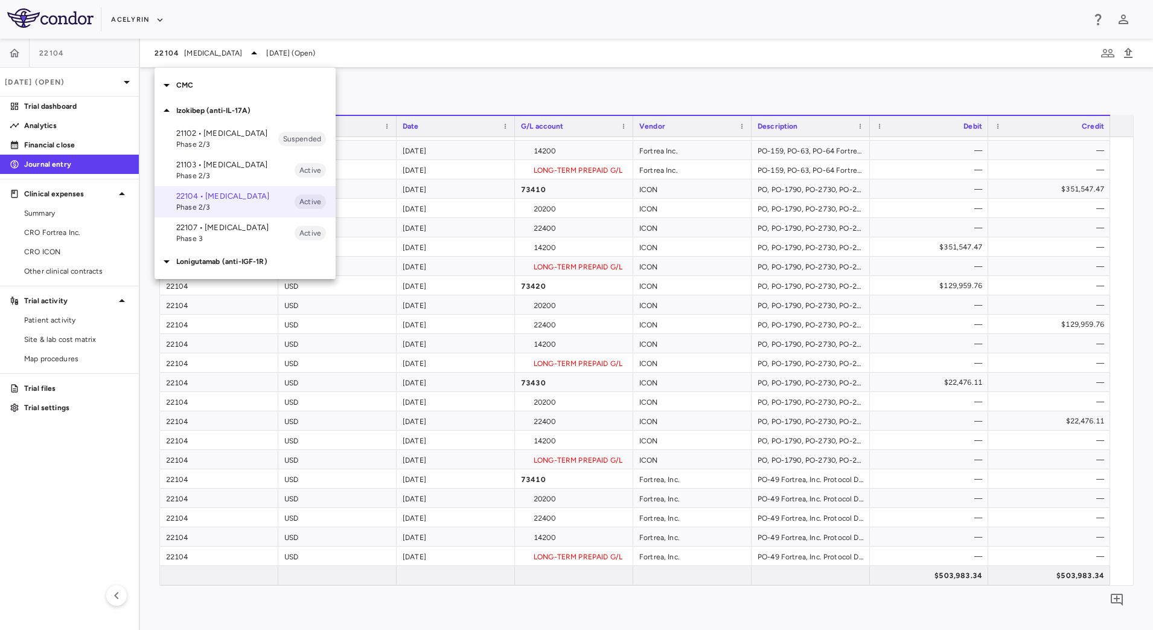
click at [201, 181] on span "Phase 2/3" at bounding box center [235, 175] width 118 height 11
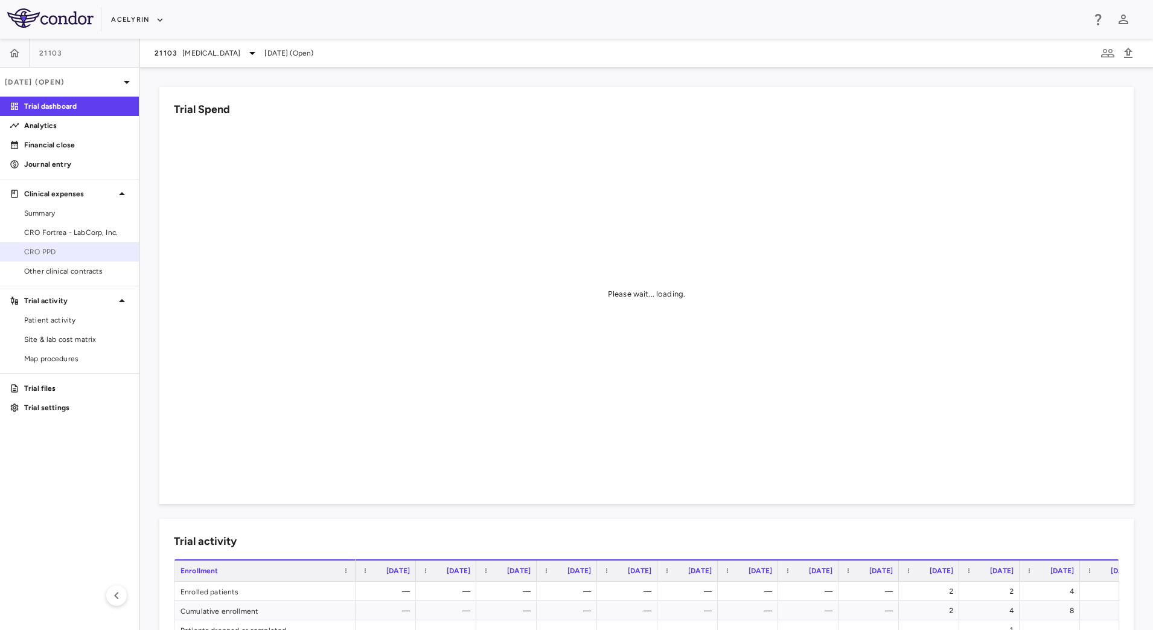
click at [57, 247] on span "CRO PPD" at bounding box center [76, 251] width 105 height 11
